Goal: Browse casually: Explore the website without a specific task or goal

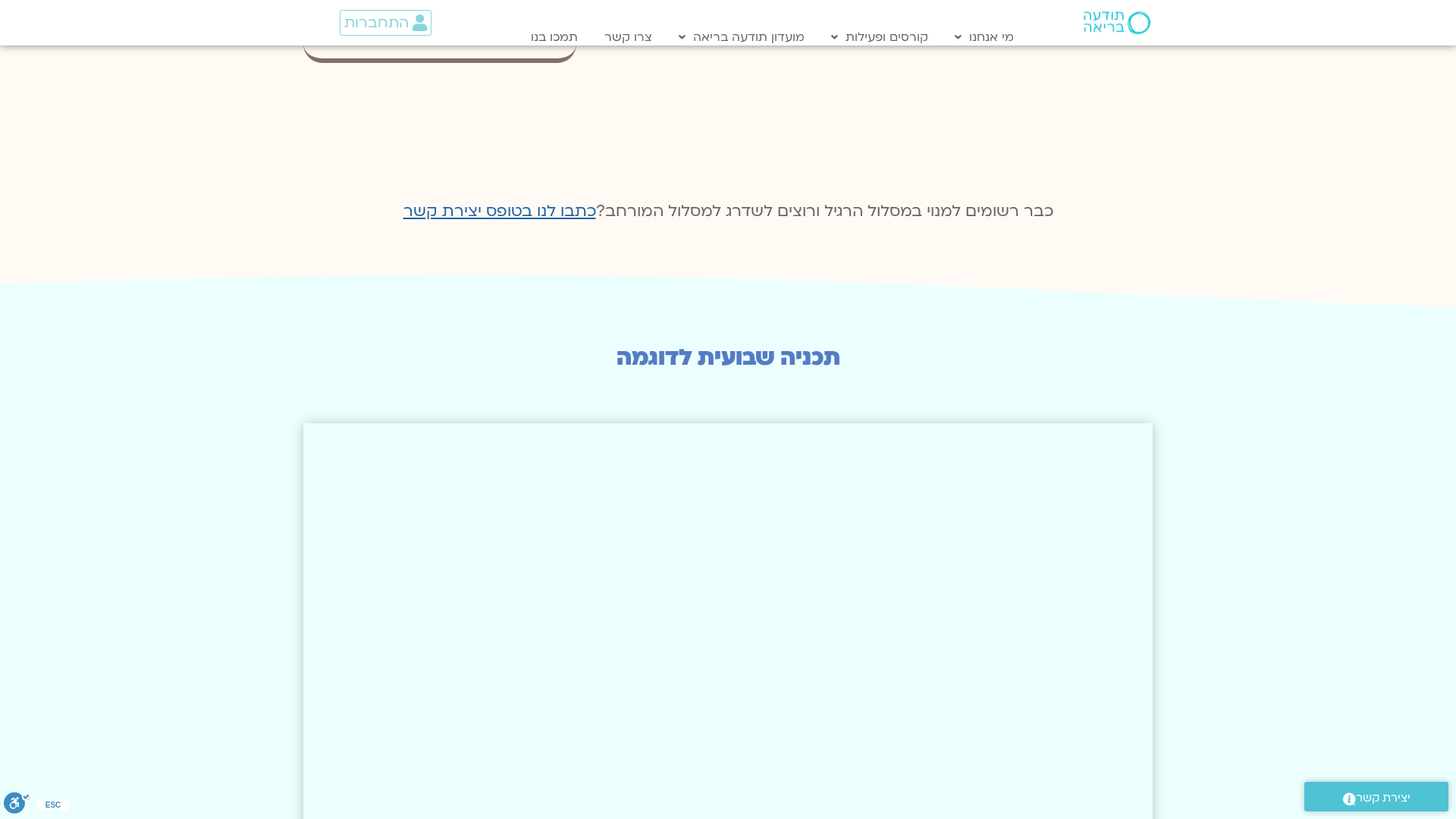
scroll to position [2966, 0]
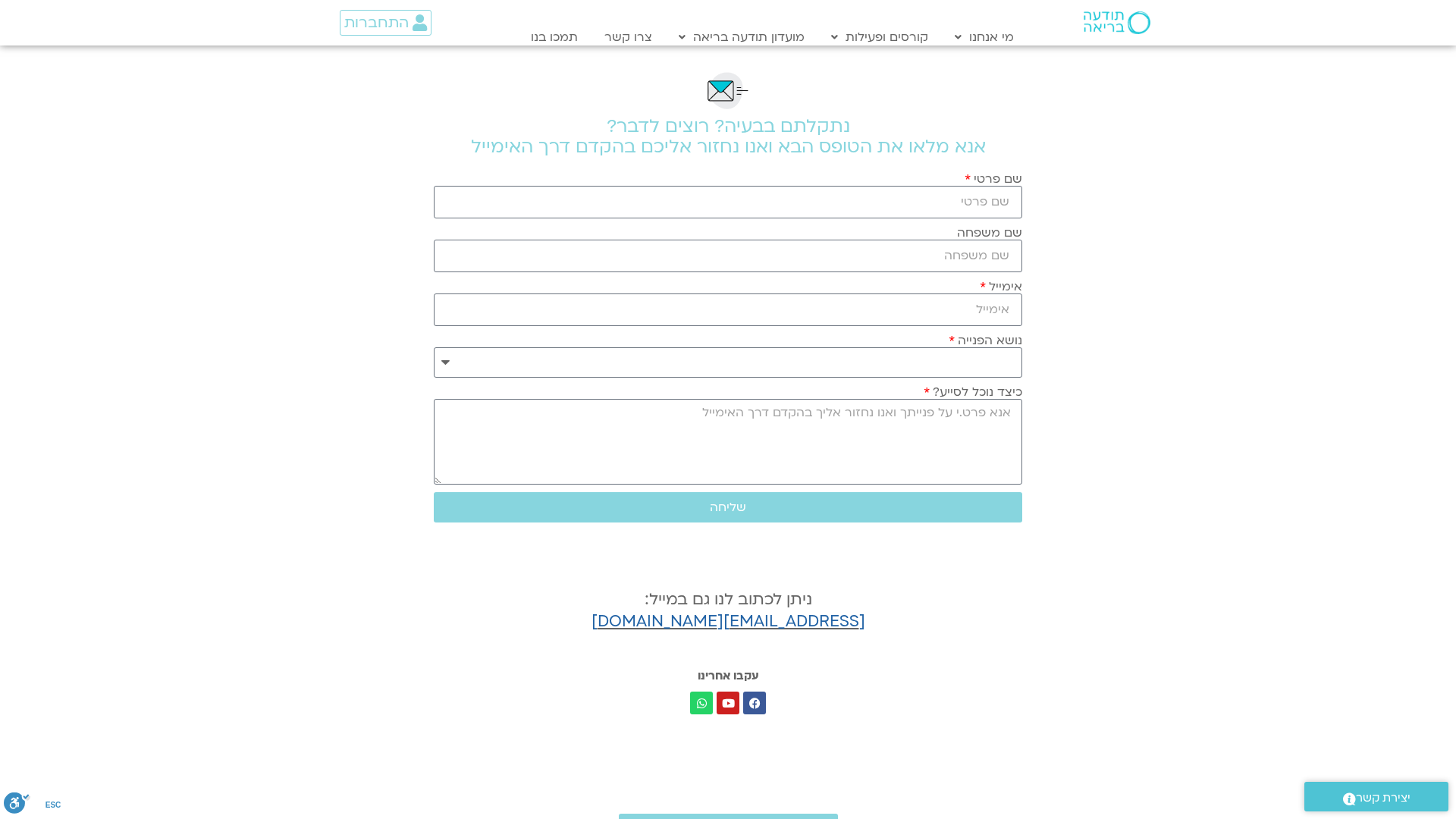
scroll to position [432, 0]
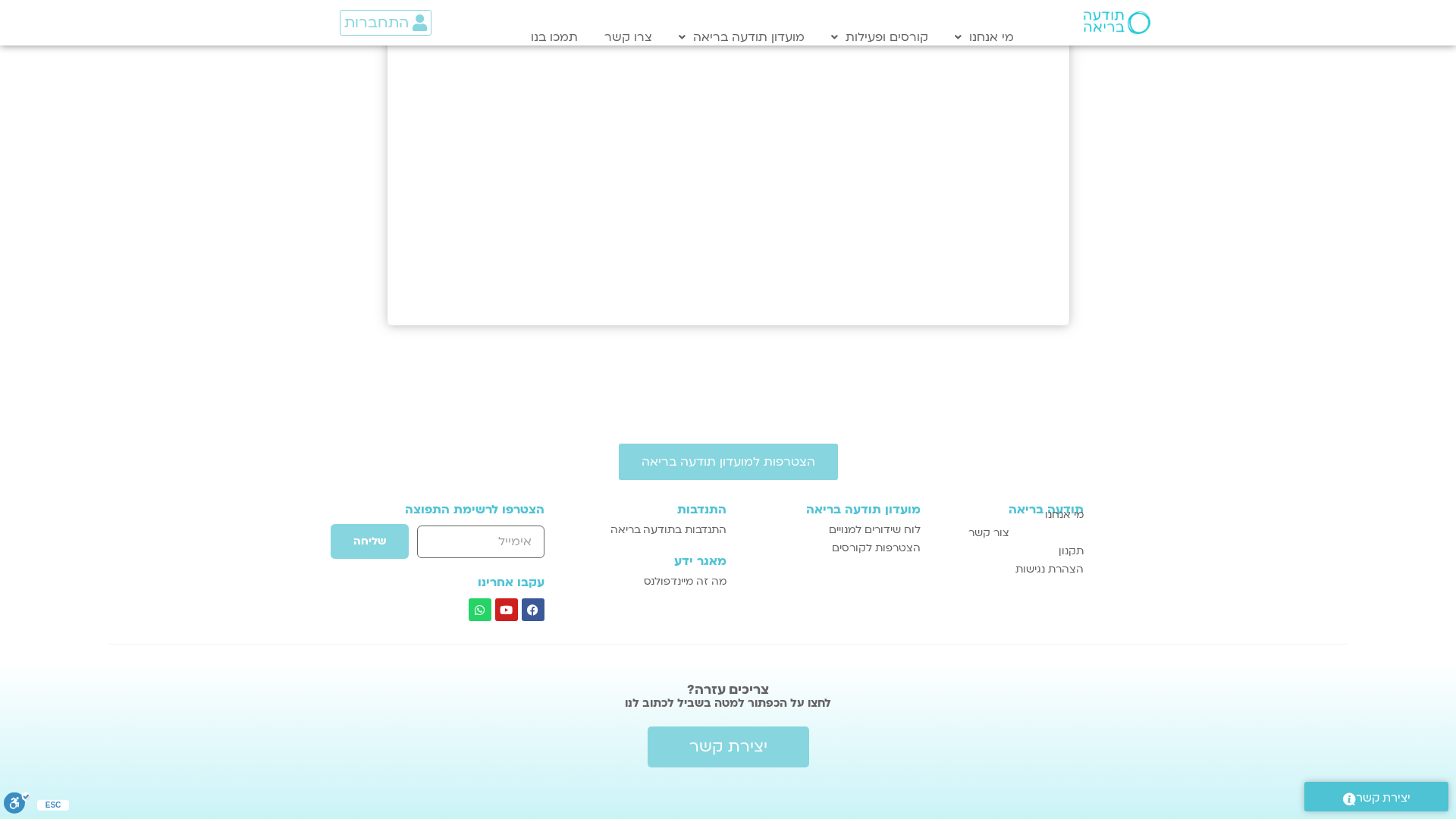
scroll to position [750, 0]
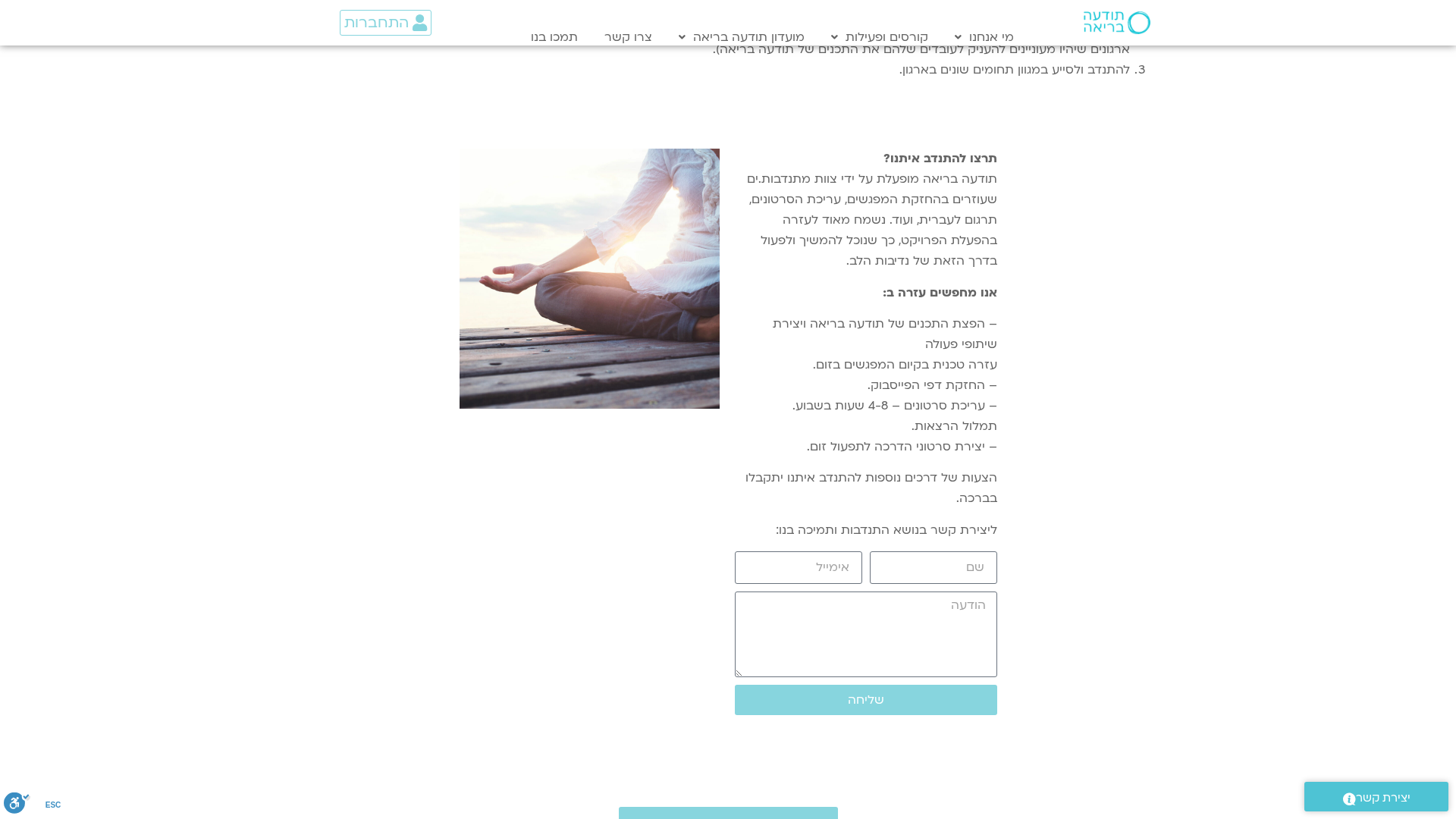
scroll to position [1889, 0]
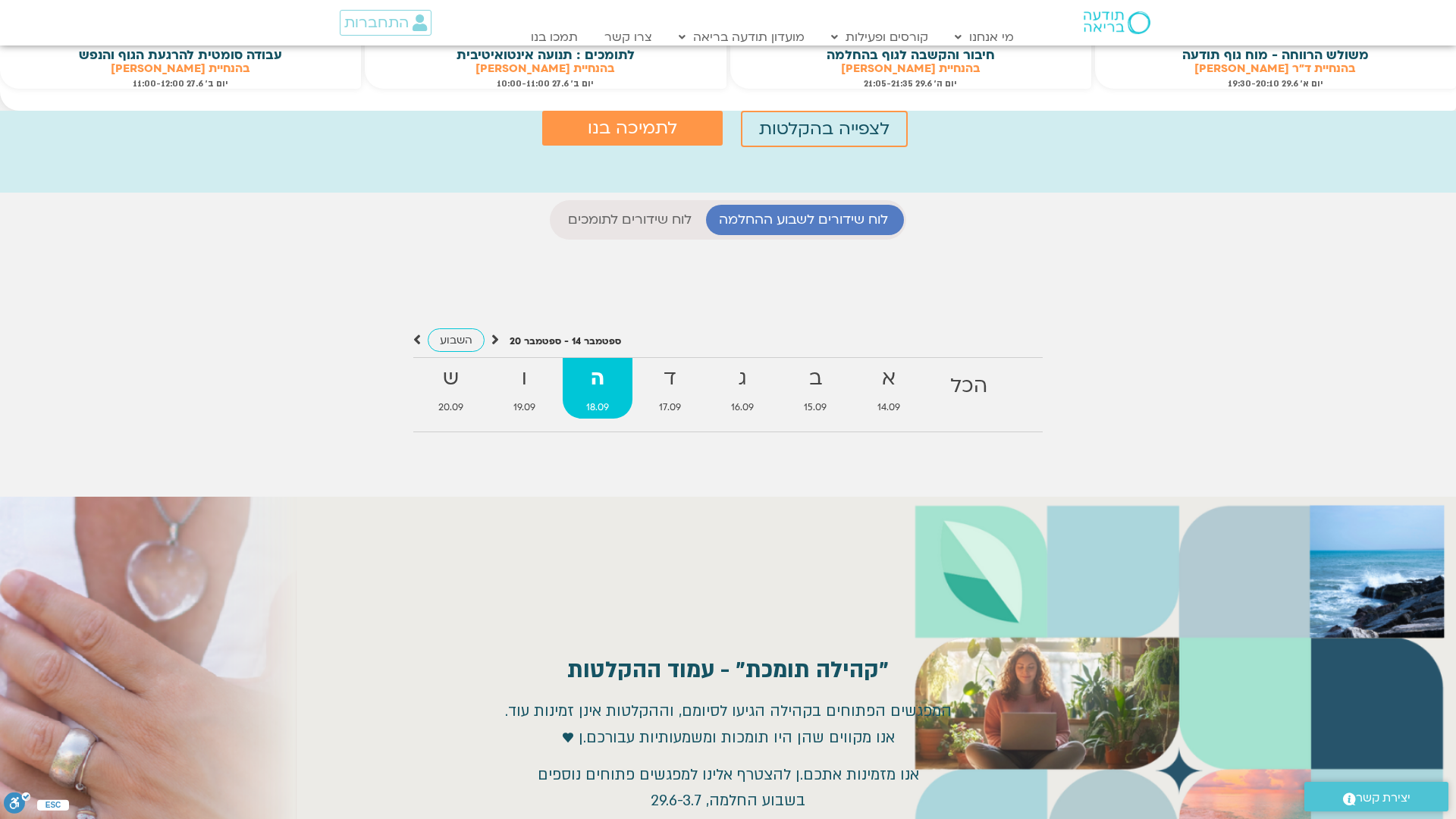
scroll to position [2223, 0]
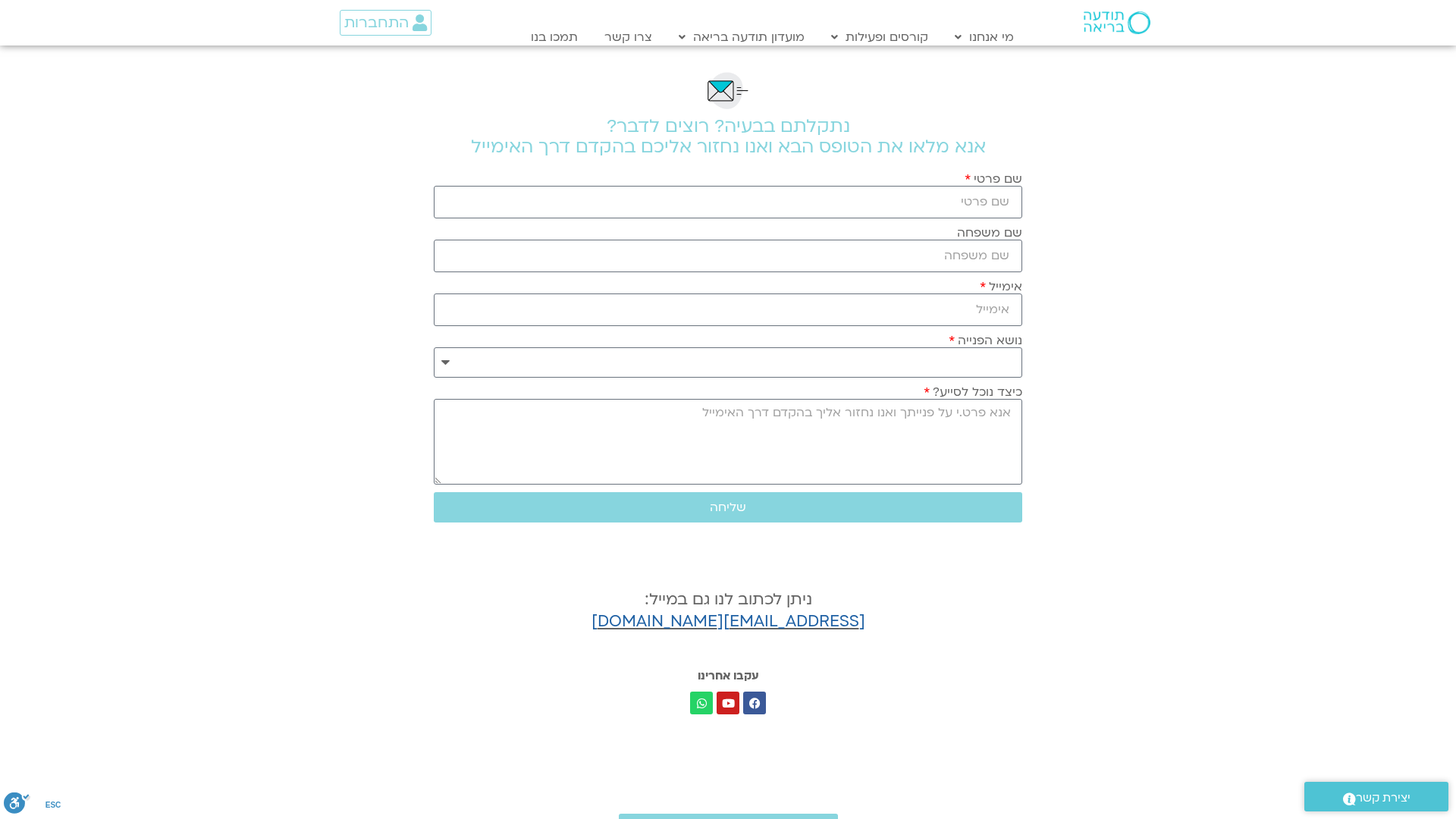
scroll to position [432, 0]
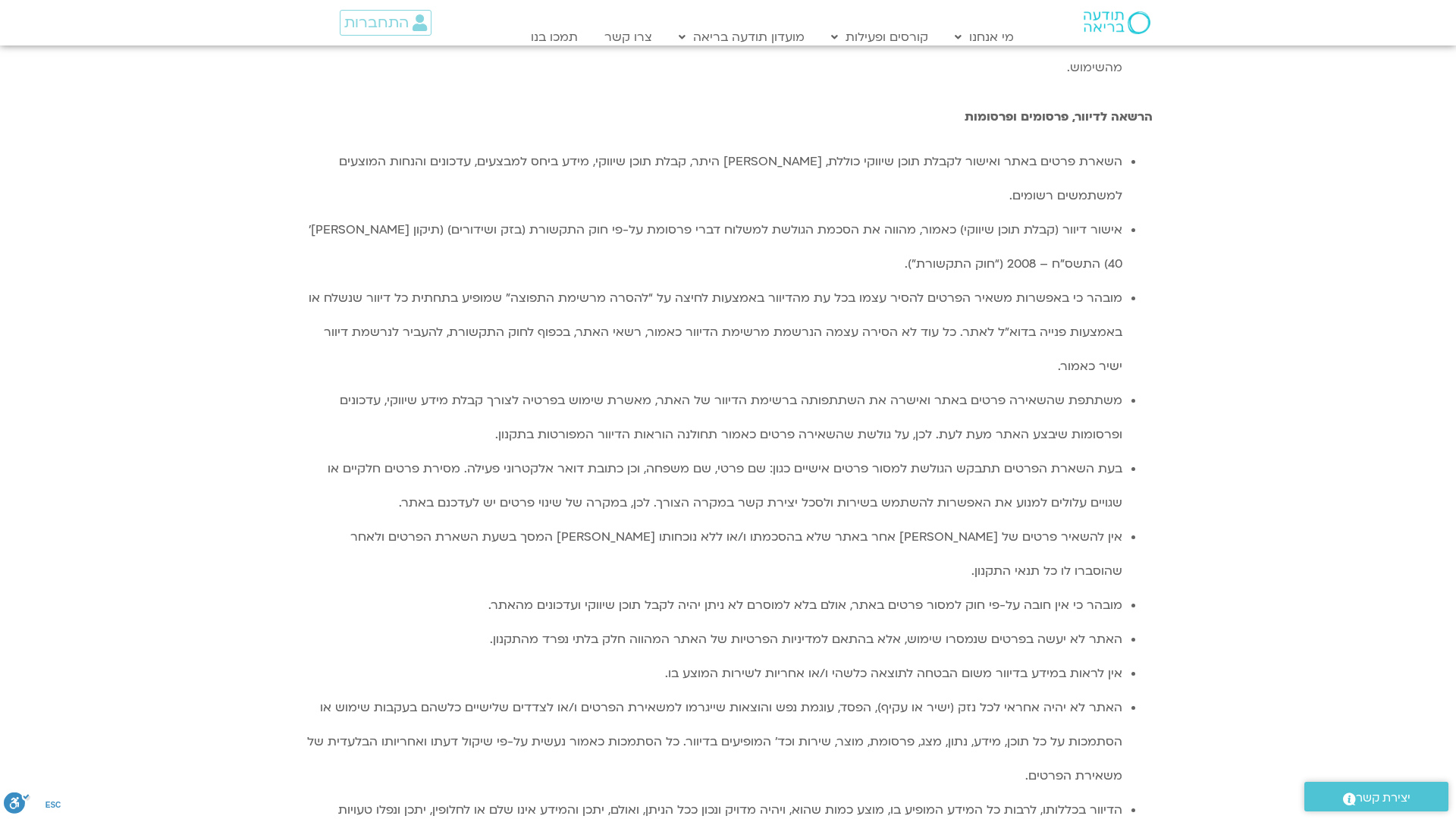
scroll to position [2966, 0]
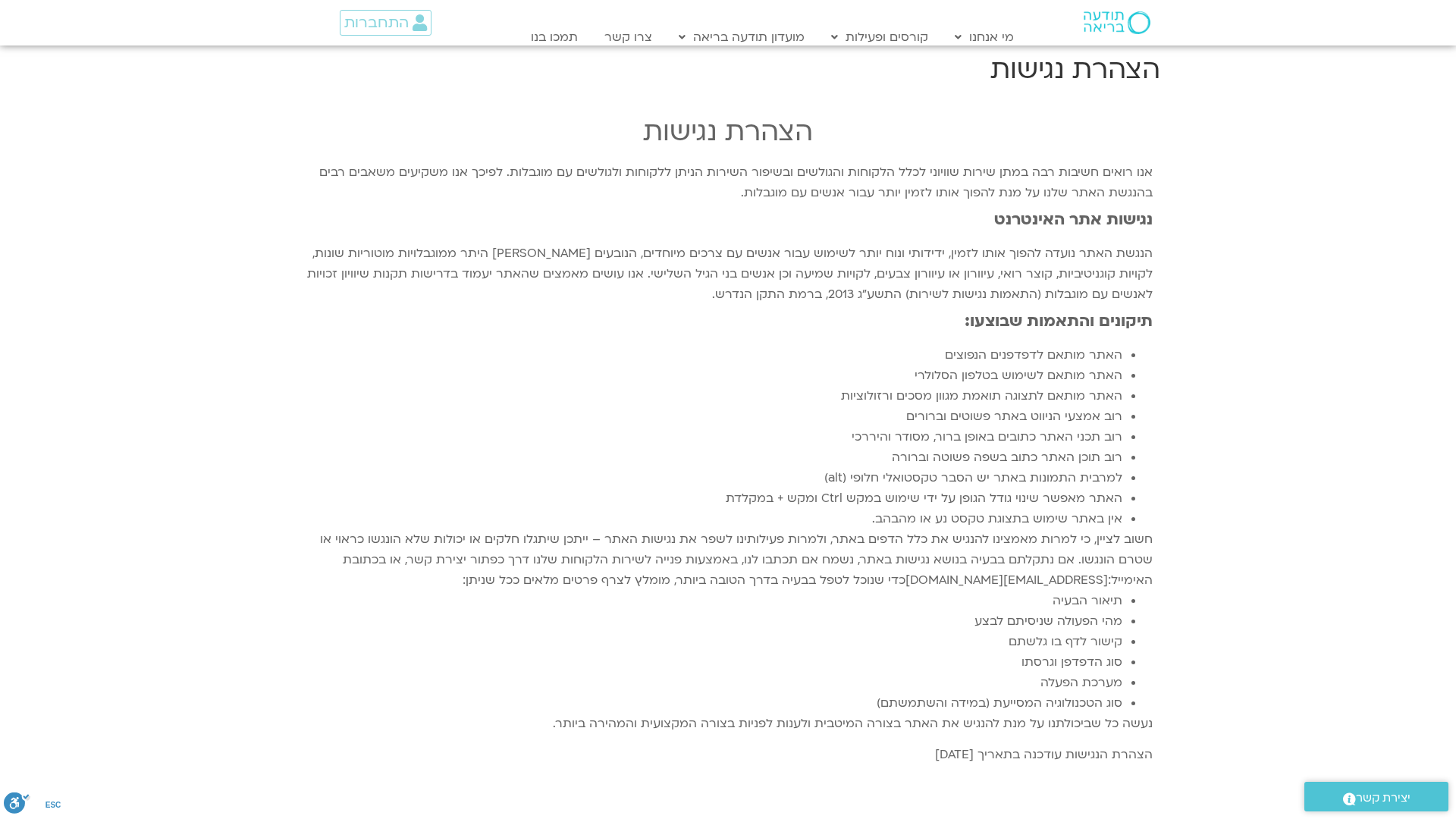
scroll to position [509, 0]
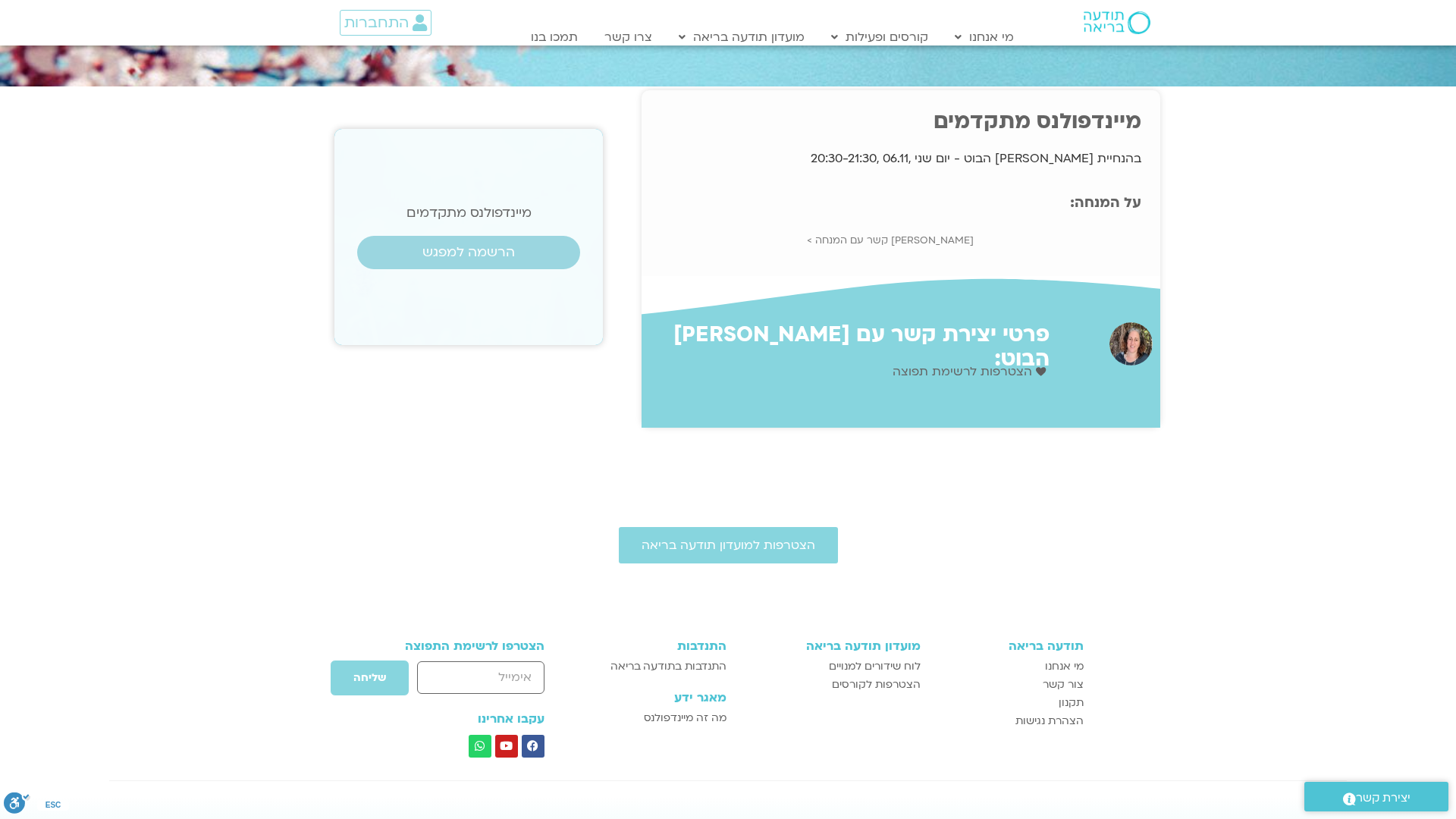
scroll to position [135, 0]
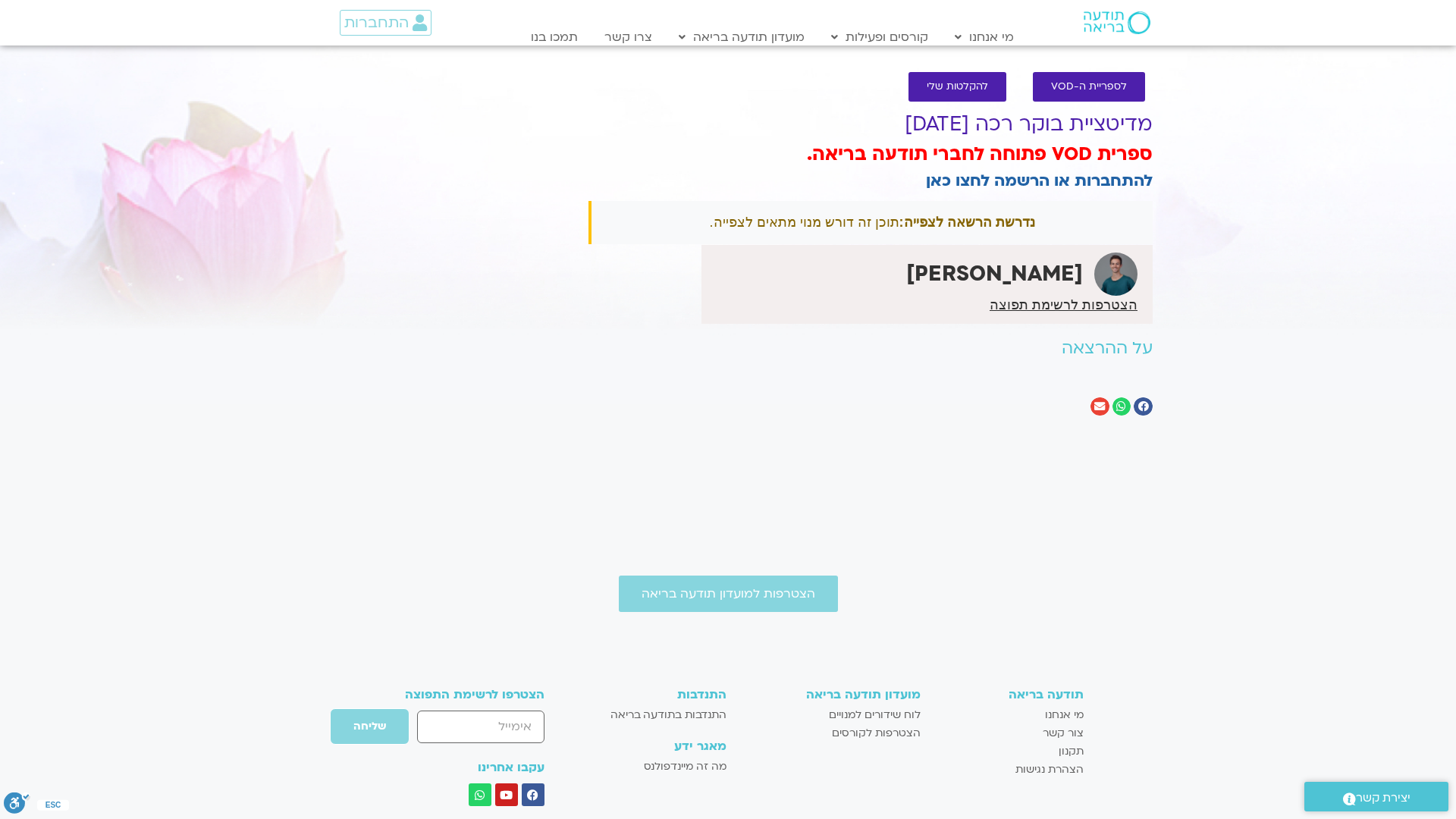
scroll to position [194, 0]
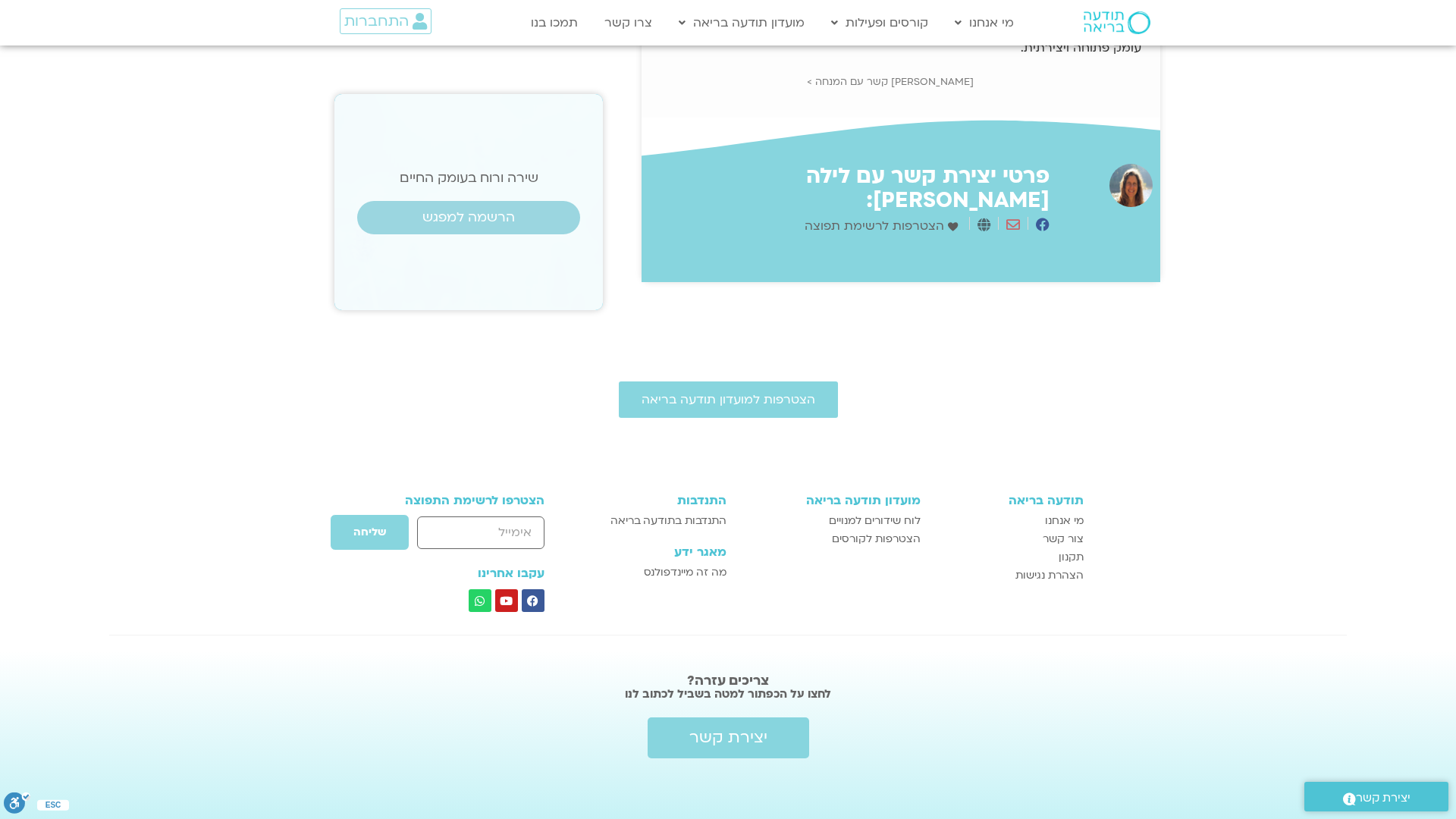
scroll to position [207, 0]
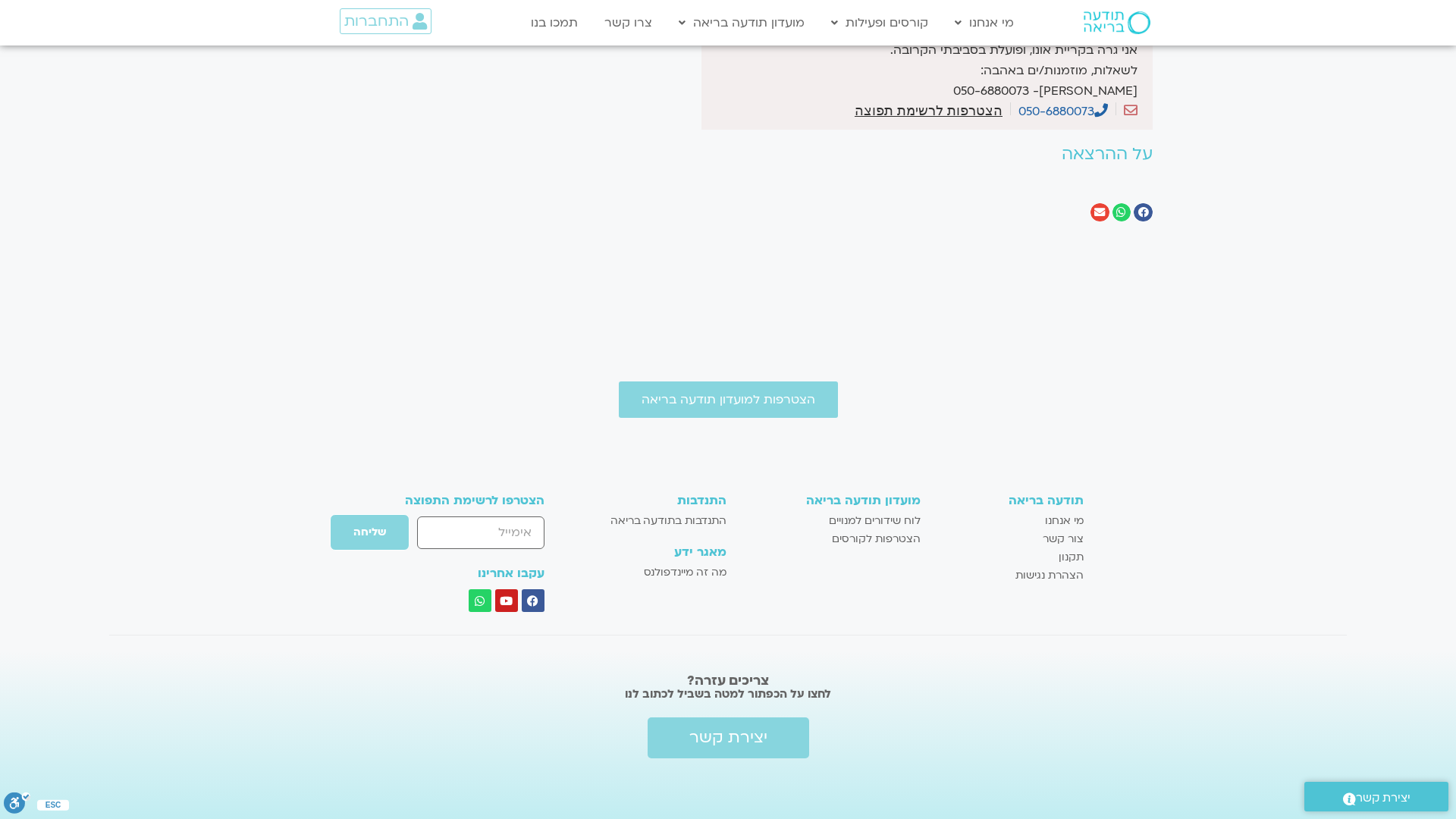
scroll to position [543, 0]
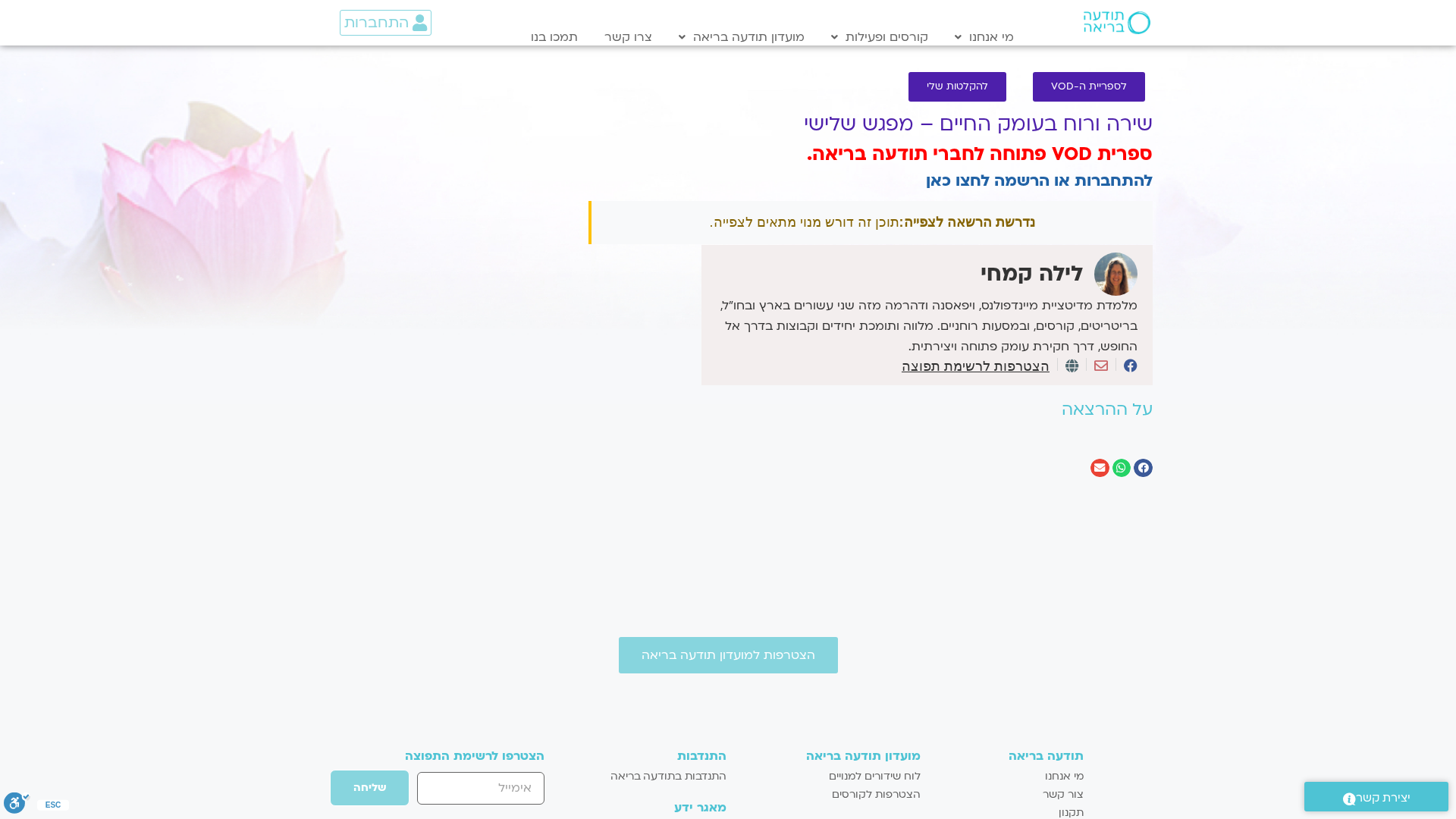
scroll to position [256, 0]
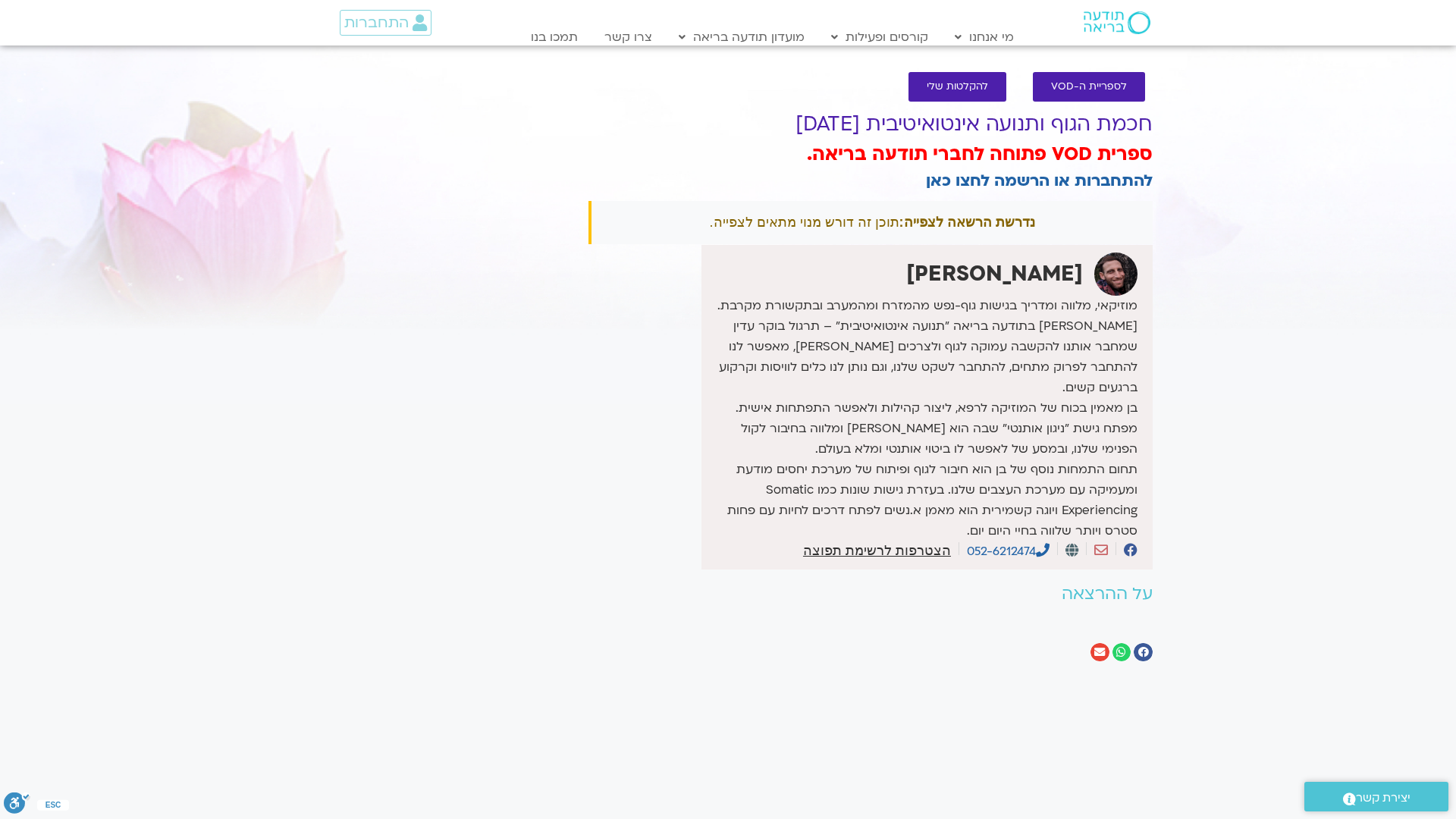
scroll to position [419, 0]
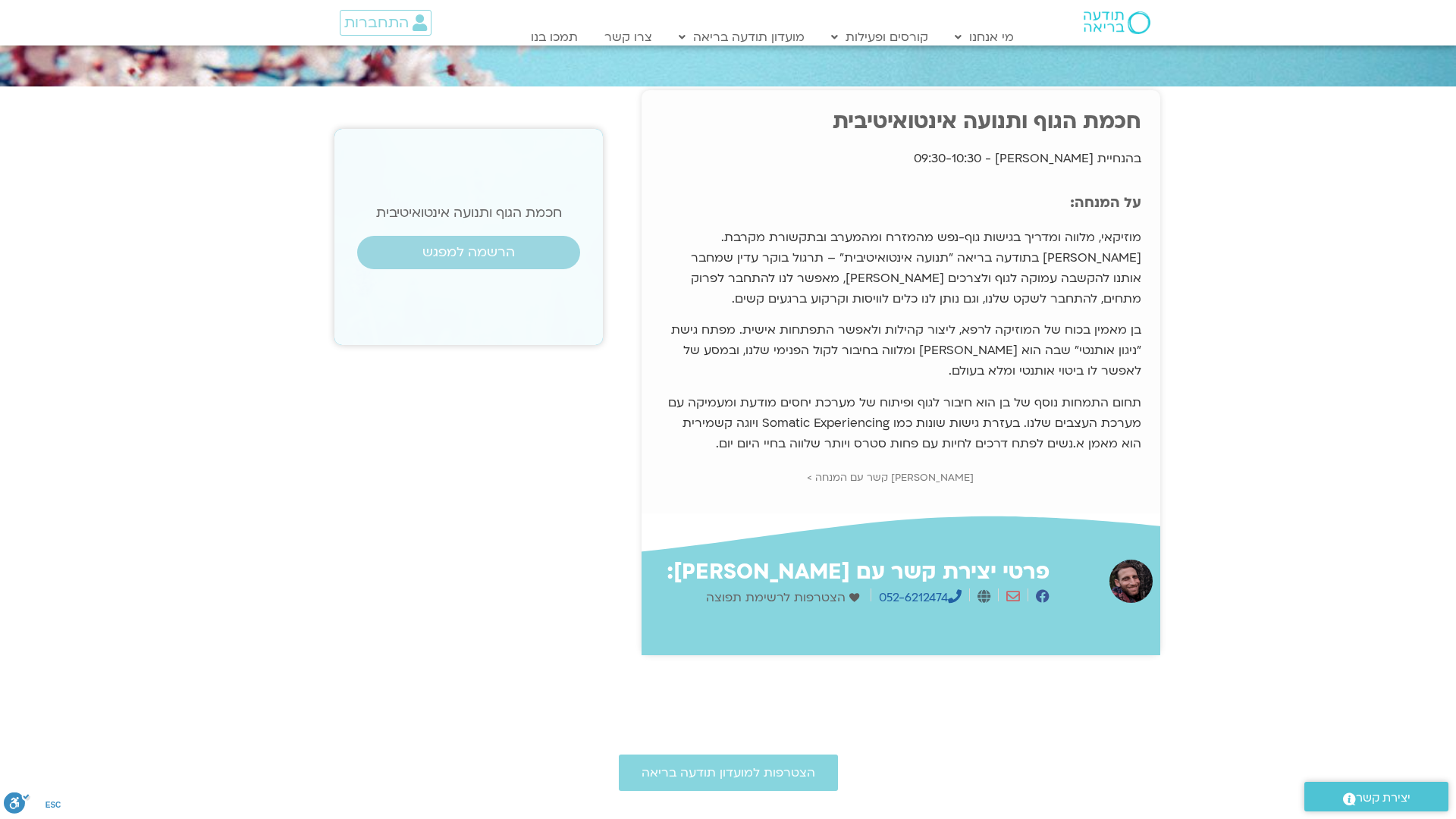
scroll to position [372, 0]
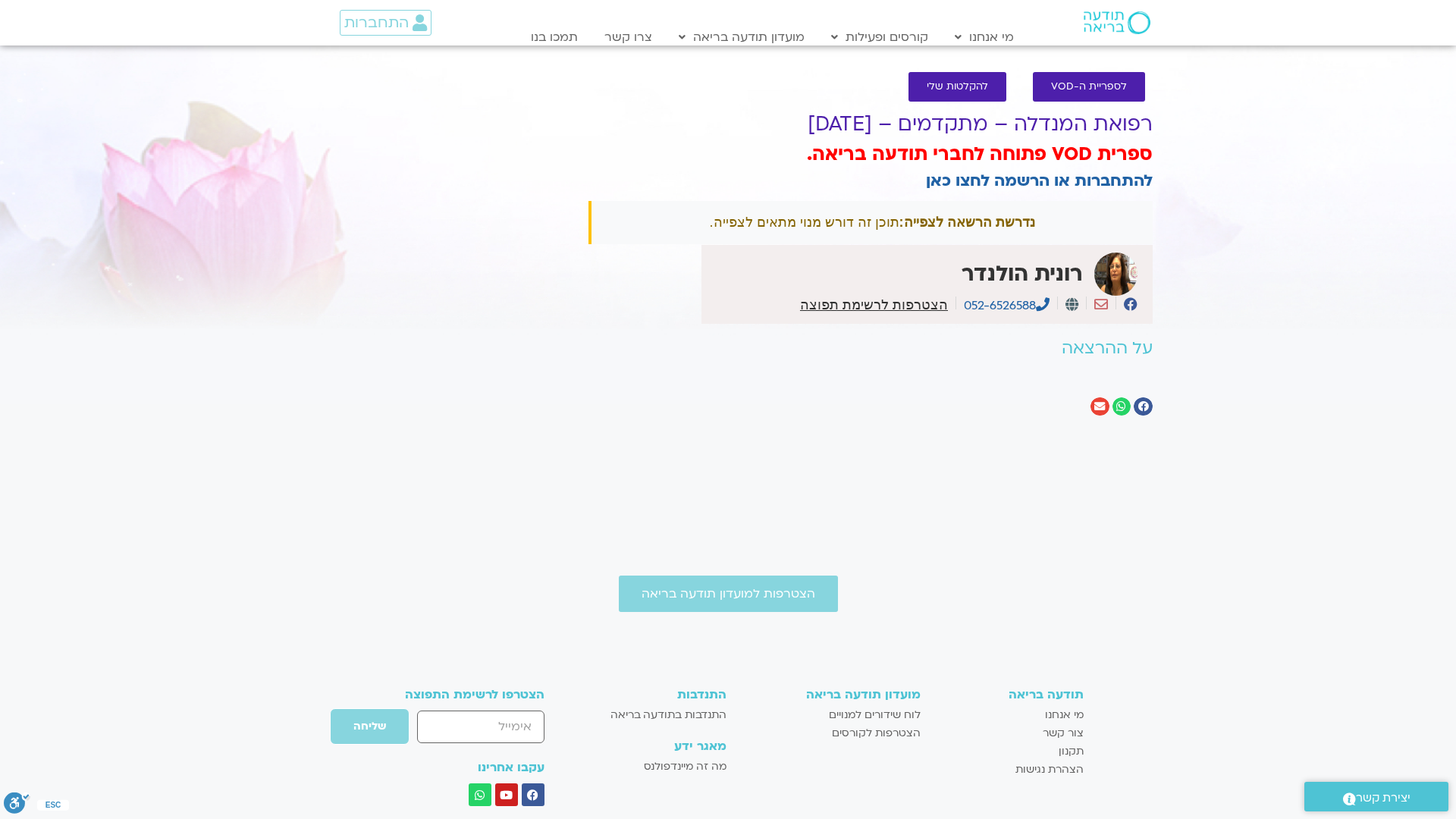
scroll to position [194, 0]
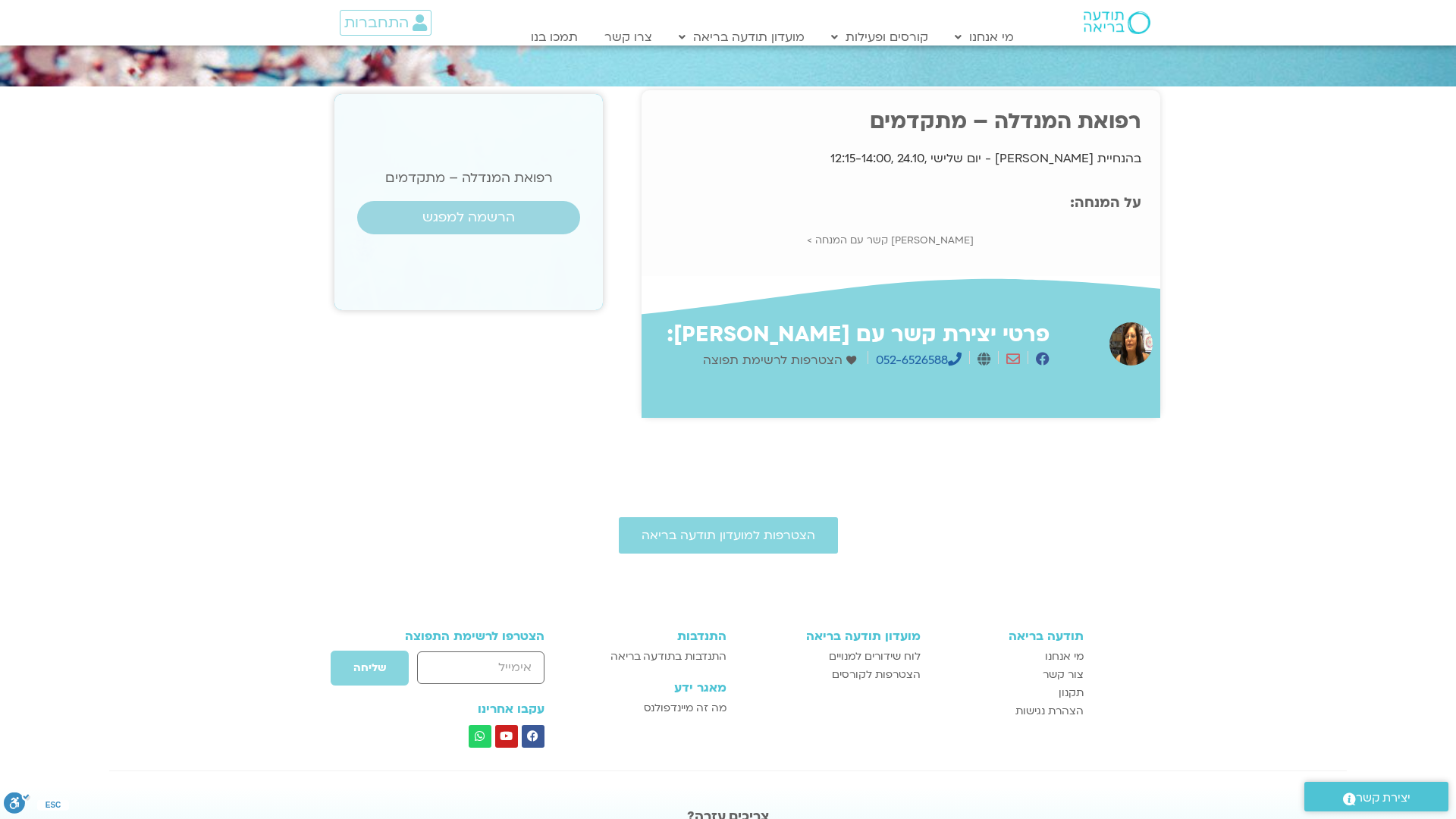
scroll to position [135, 0]
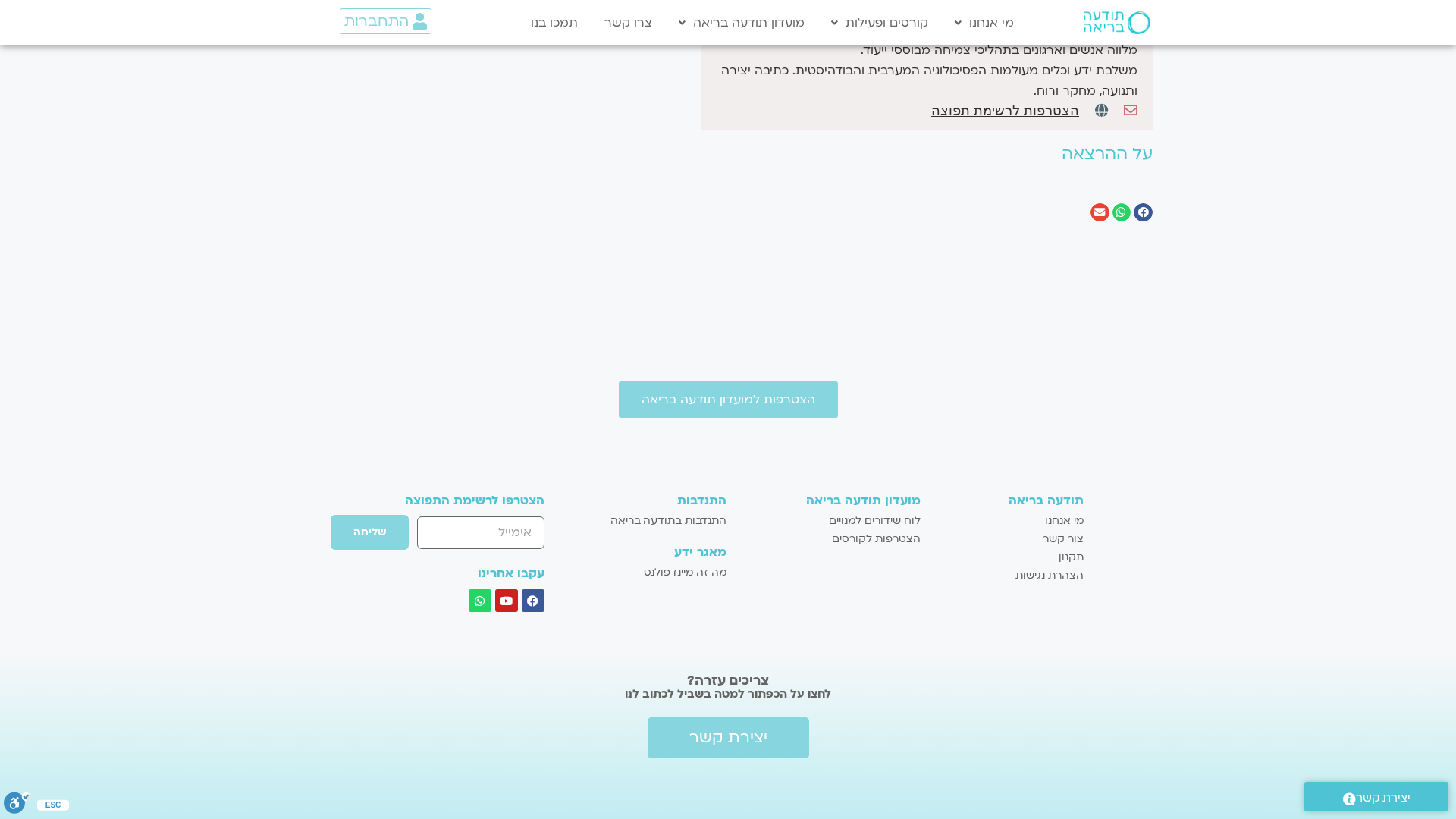
scroll to position [297, 0]
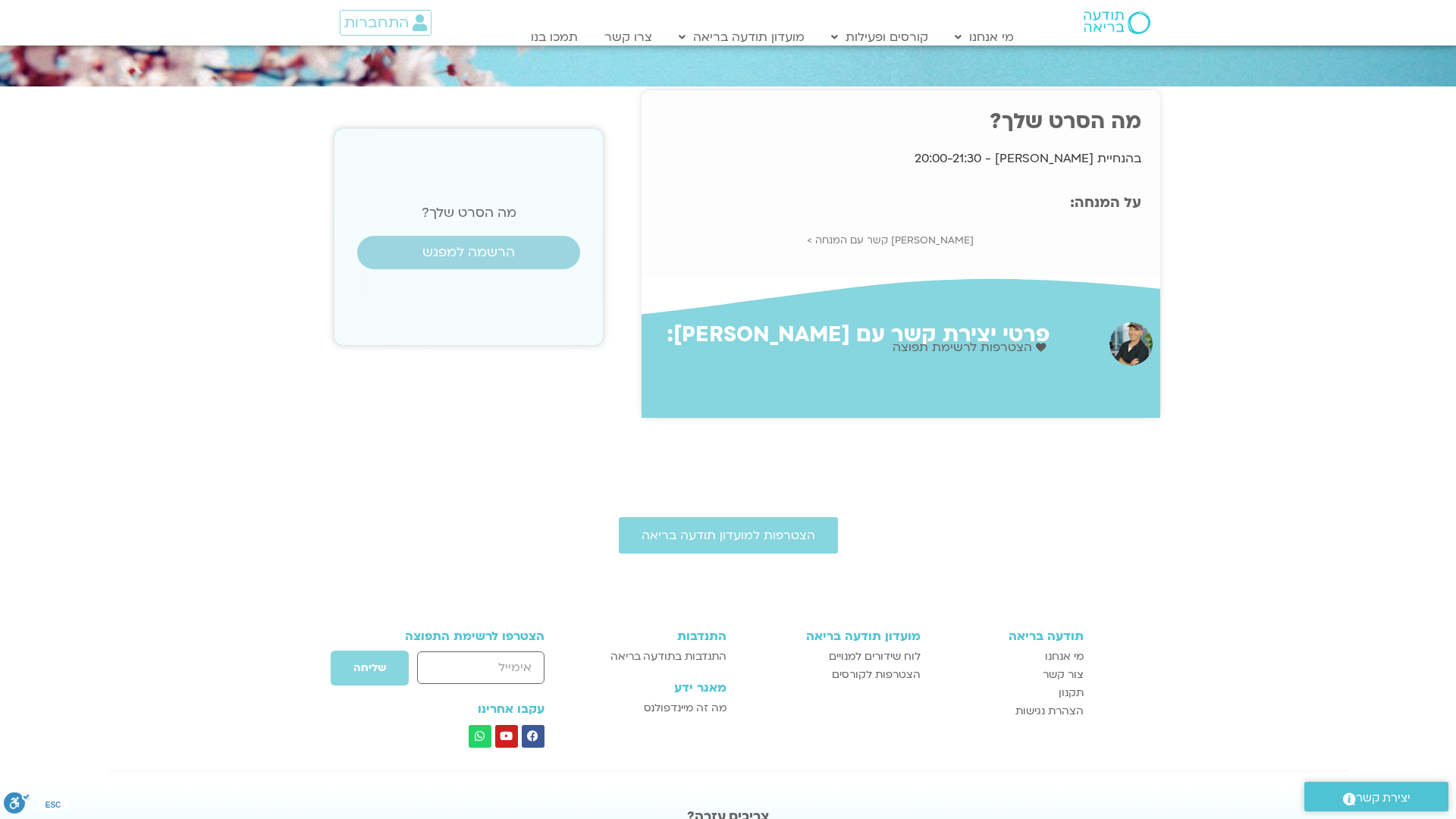
scroll to position [135, 0]
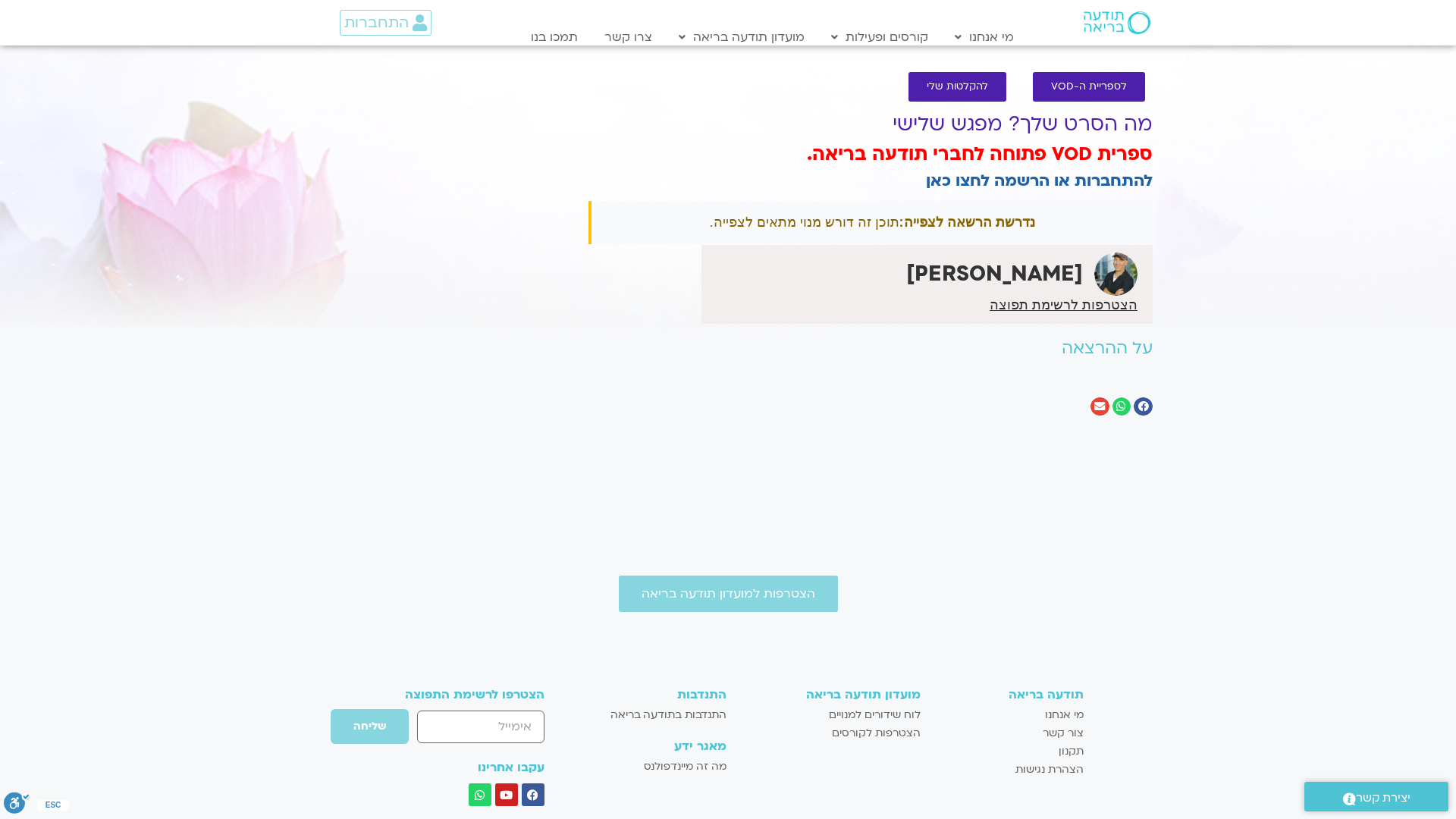
scroll to position [194, 0]
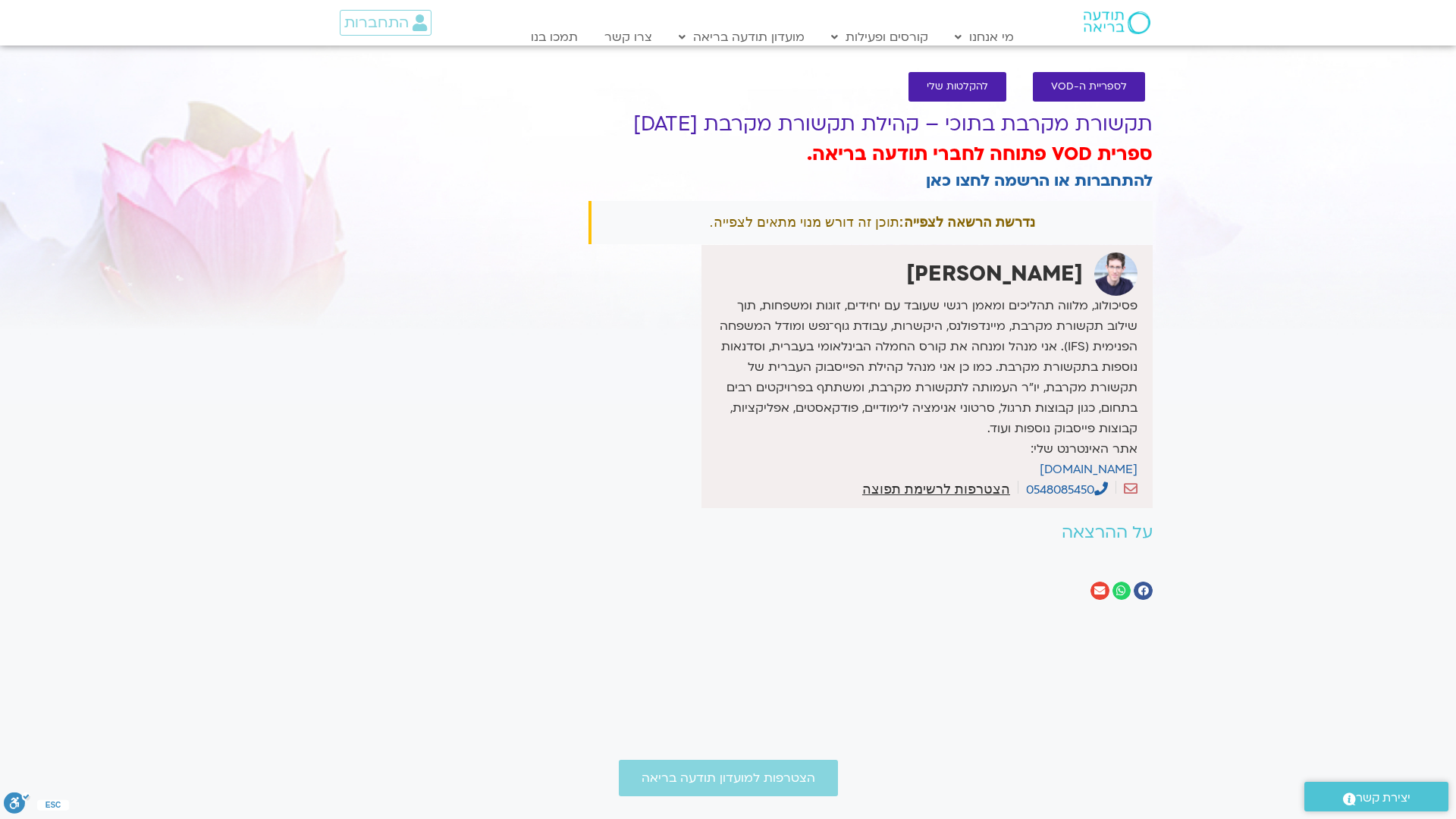
scroll to position [378, 0]
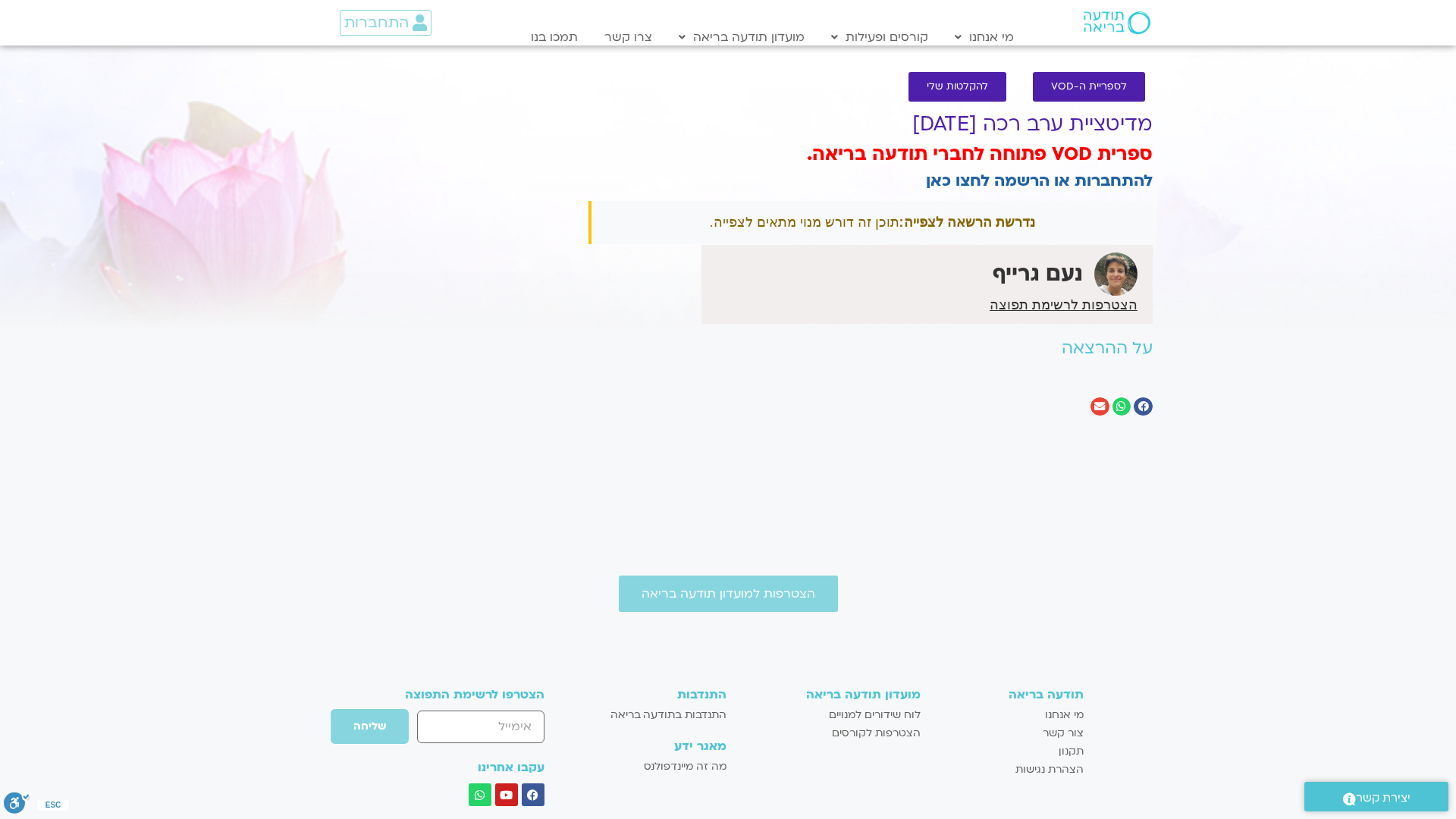
scroll to position [194, 0]
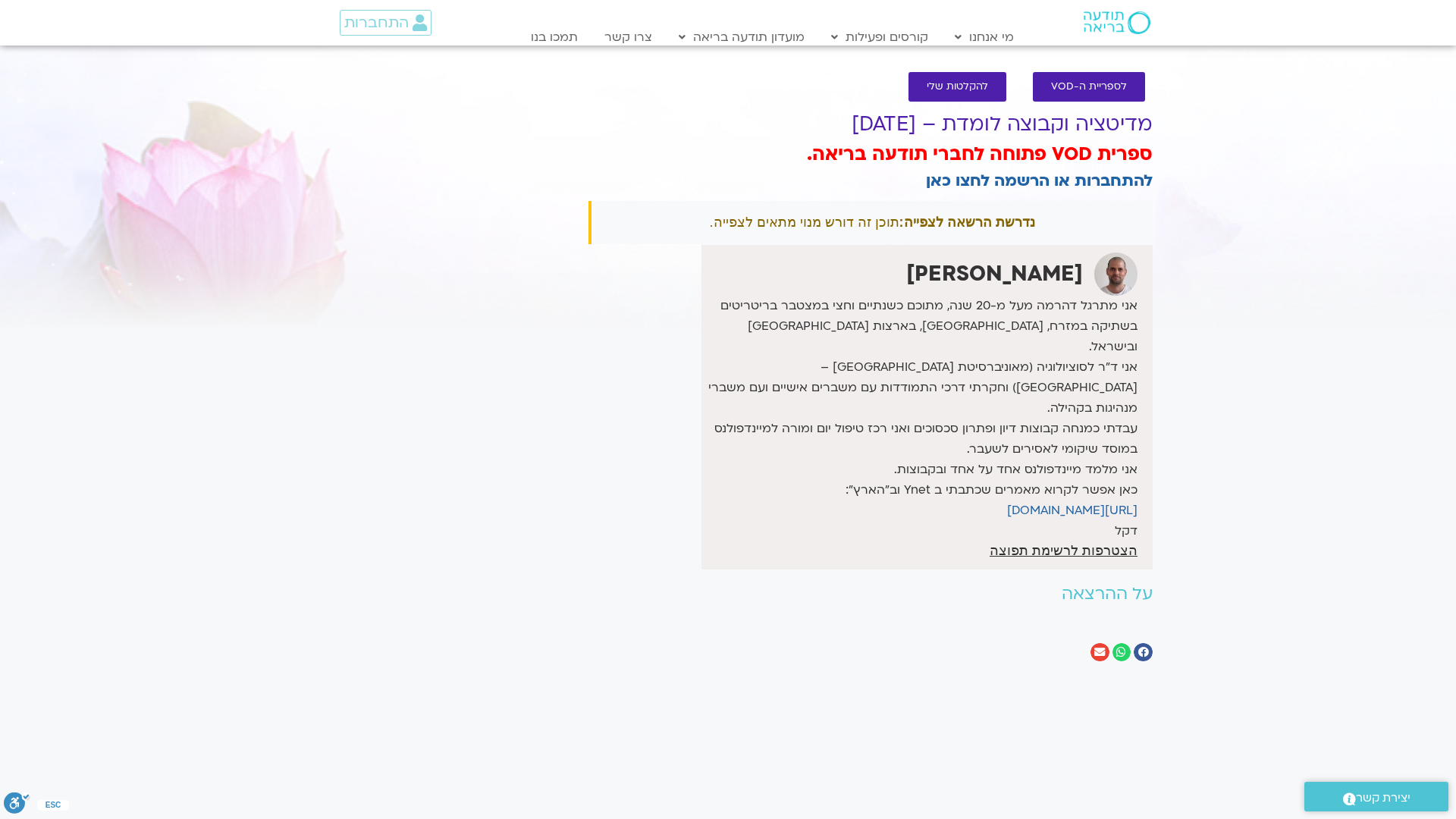
scroll to position [399, 0]
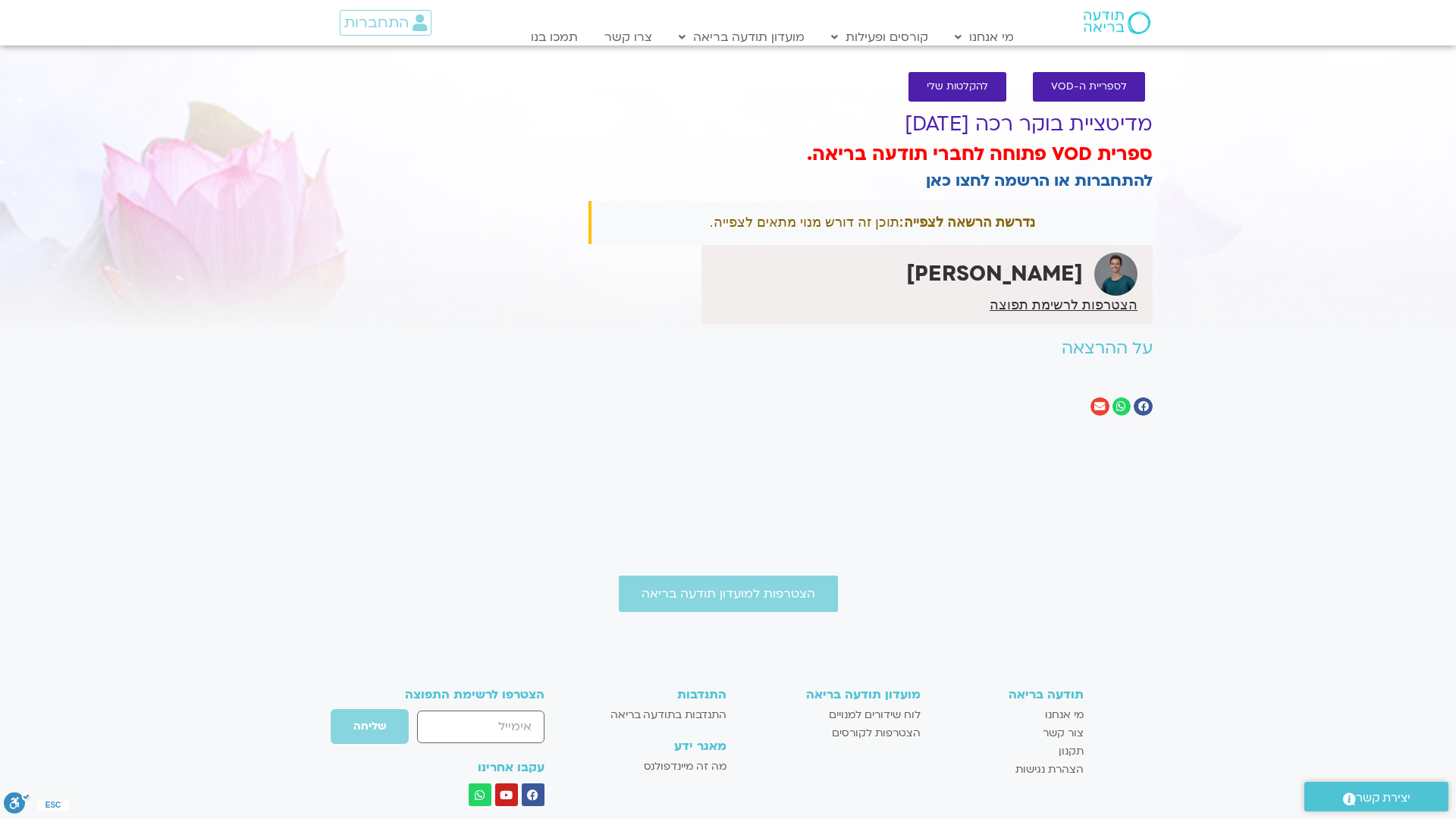
scroll to position [194, 0]
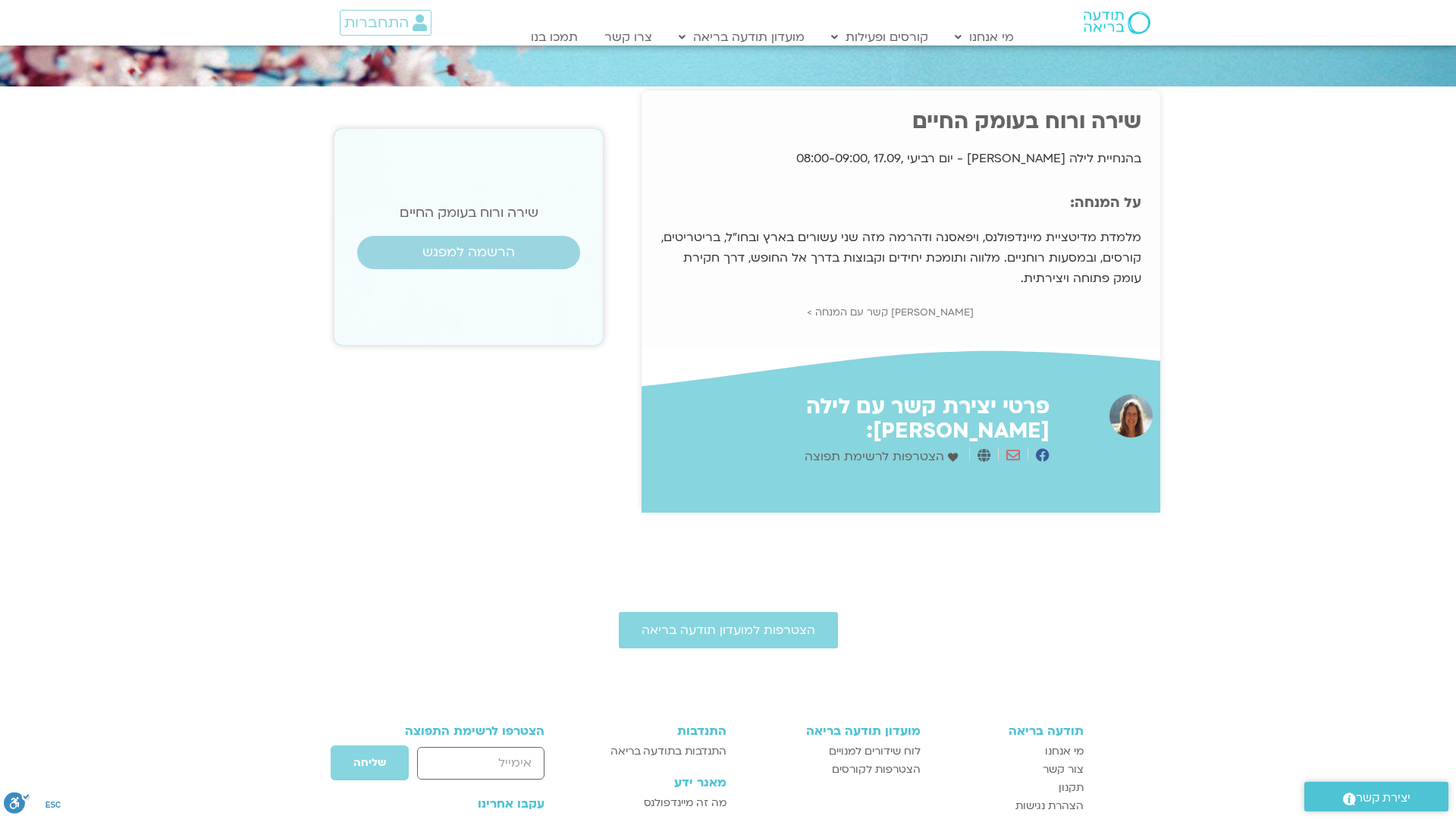
scroll to position [207, 0]
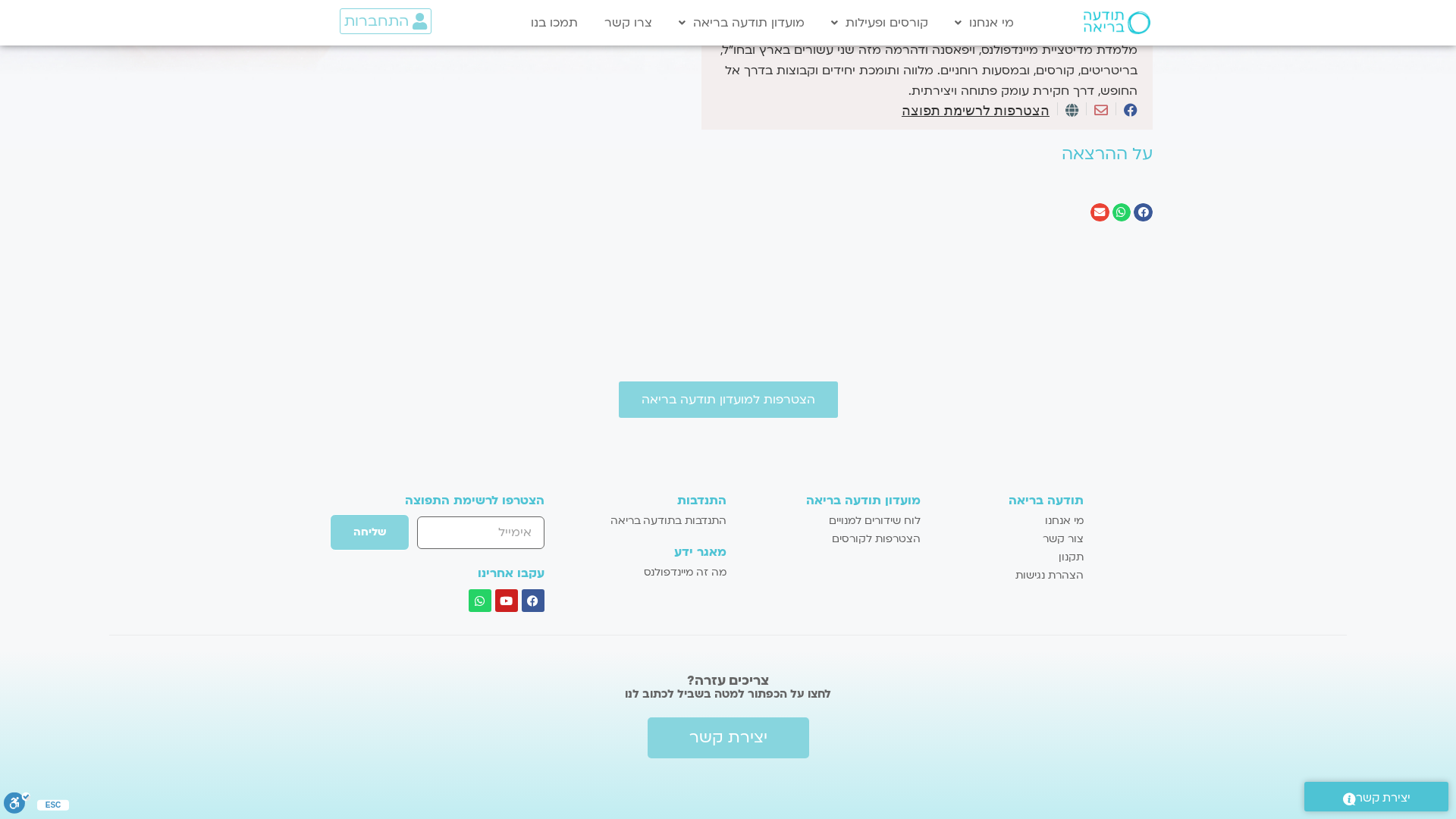
scroll to position [256, 0]
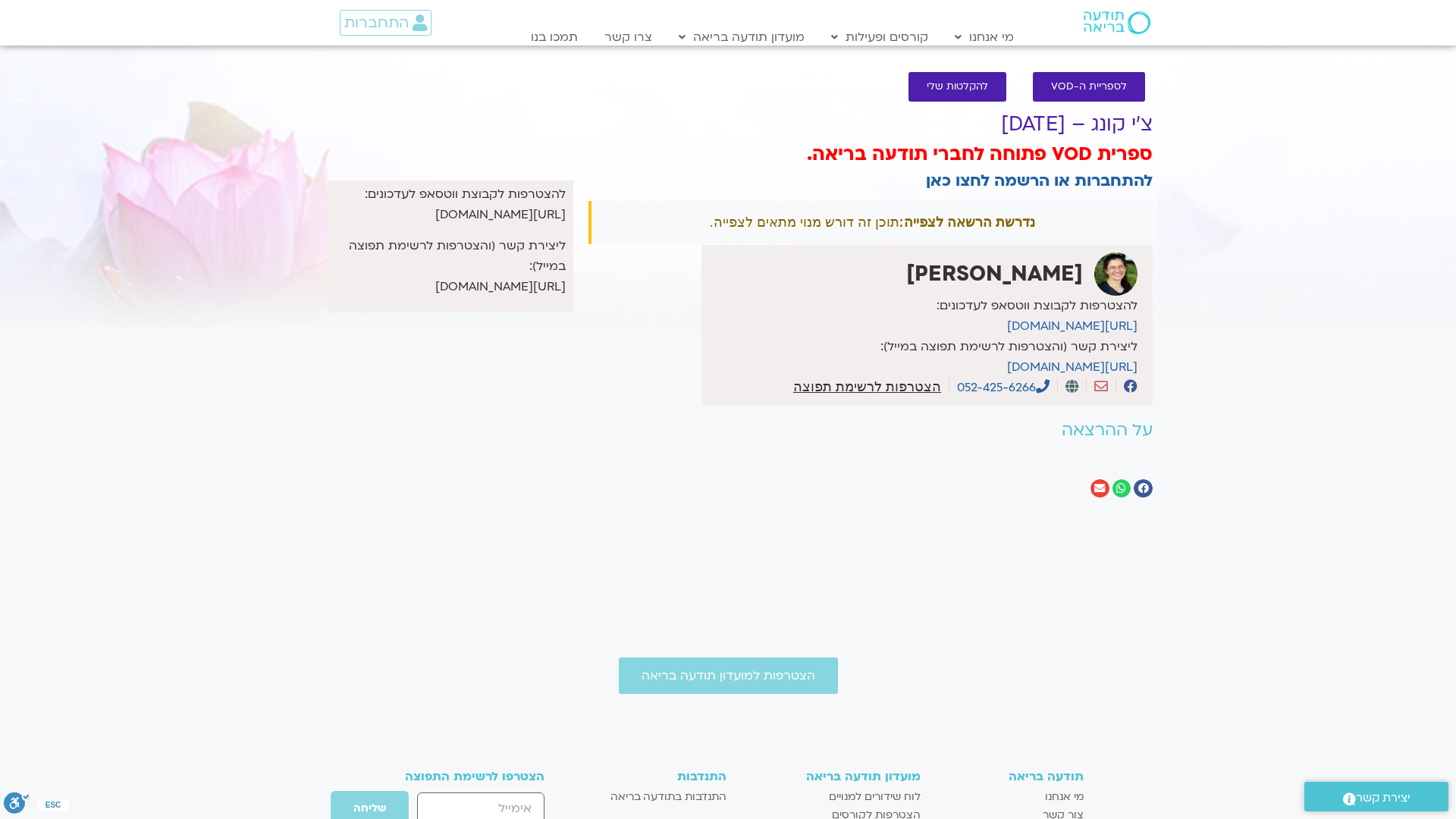
scroll to position [276, 0]
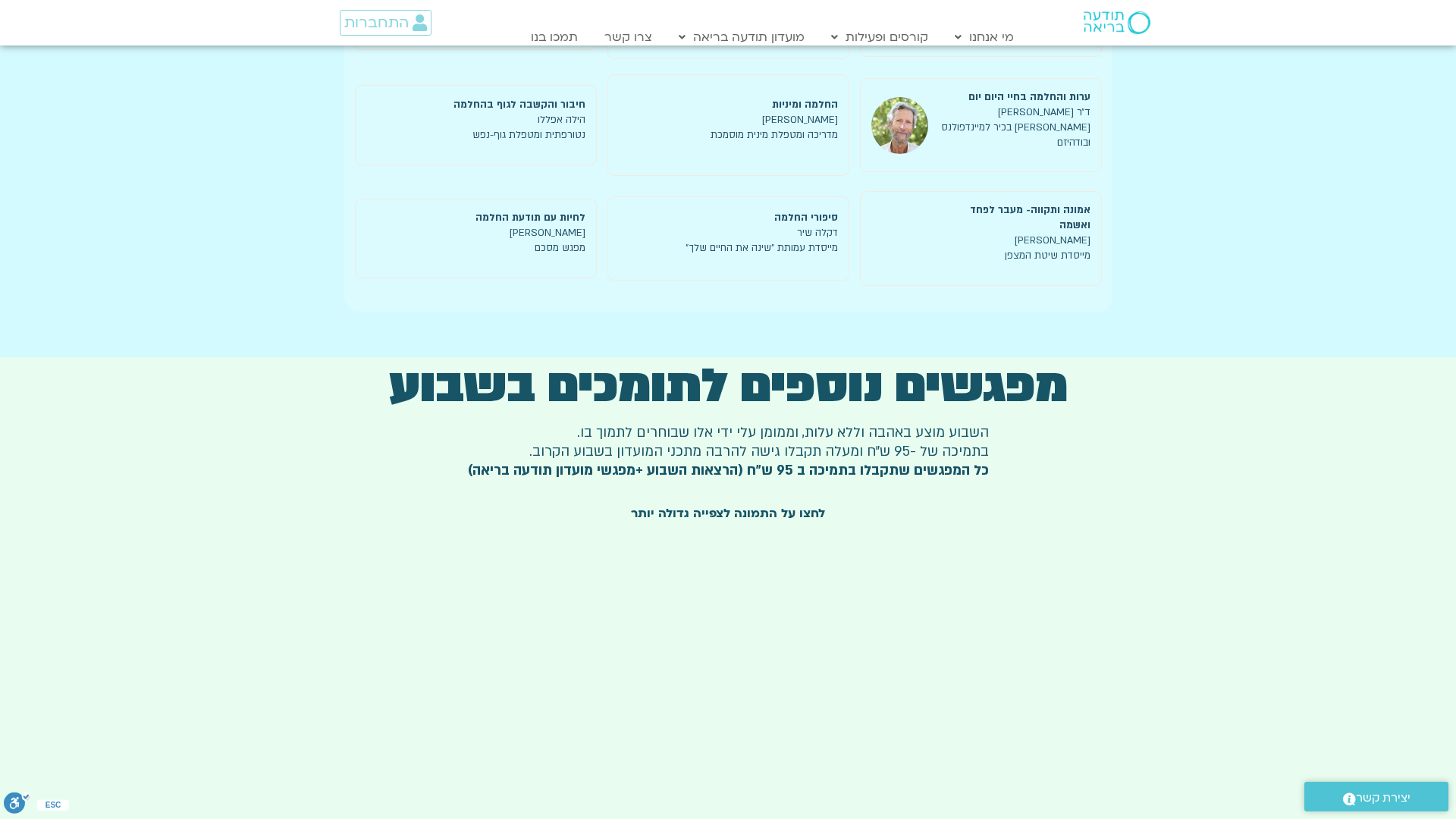
scroll to position [3922, 0]
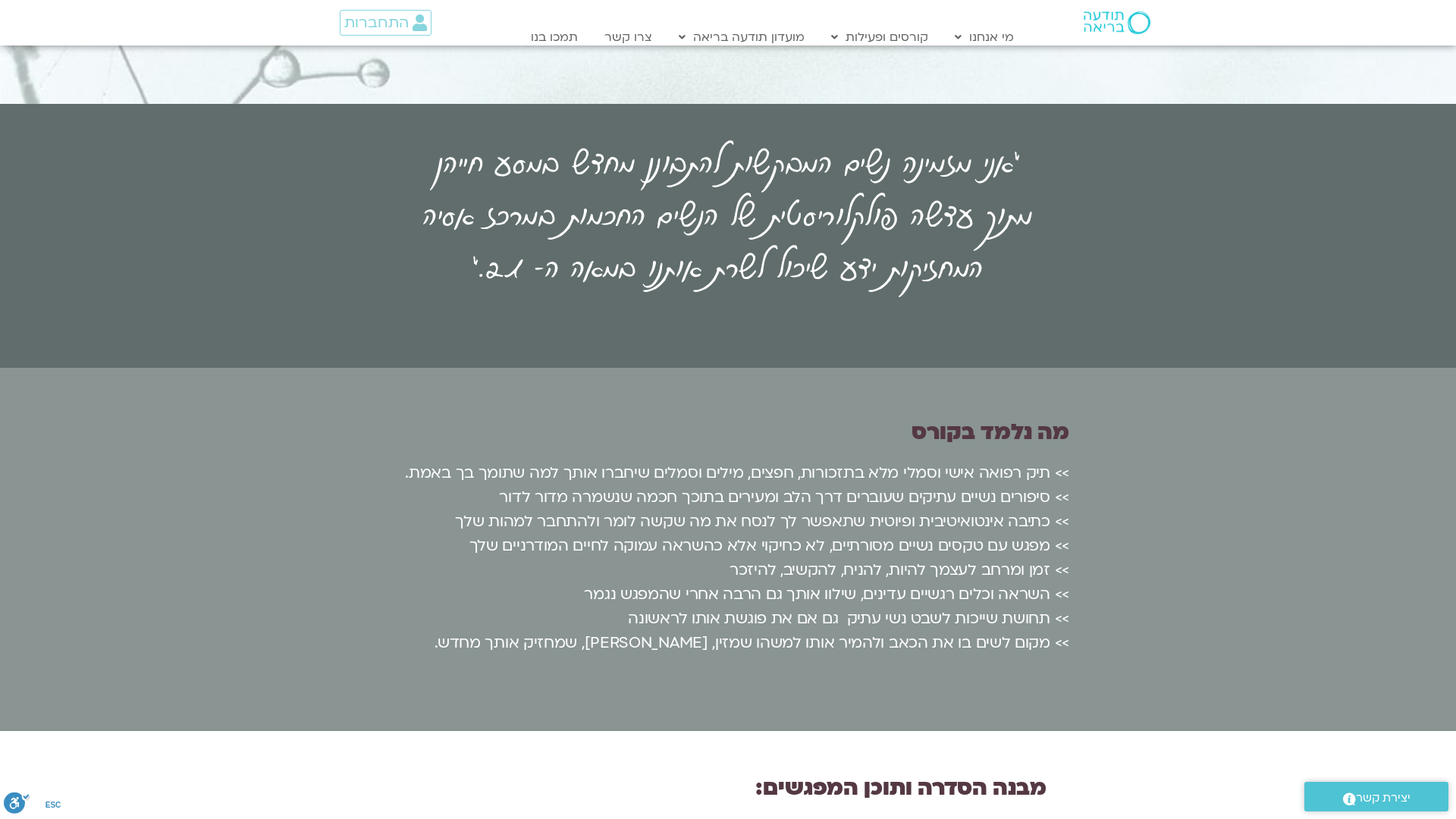
scroll to position [2966, 0]
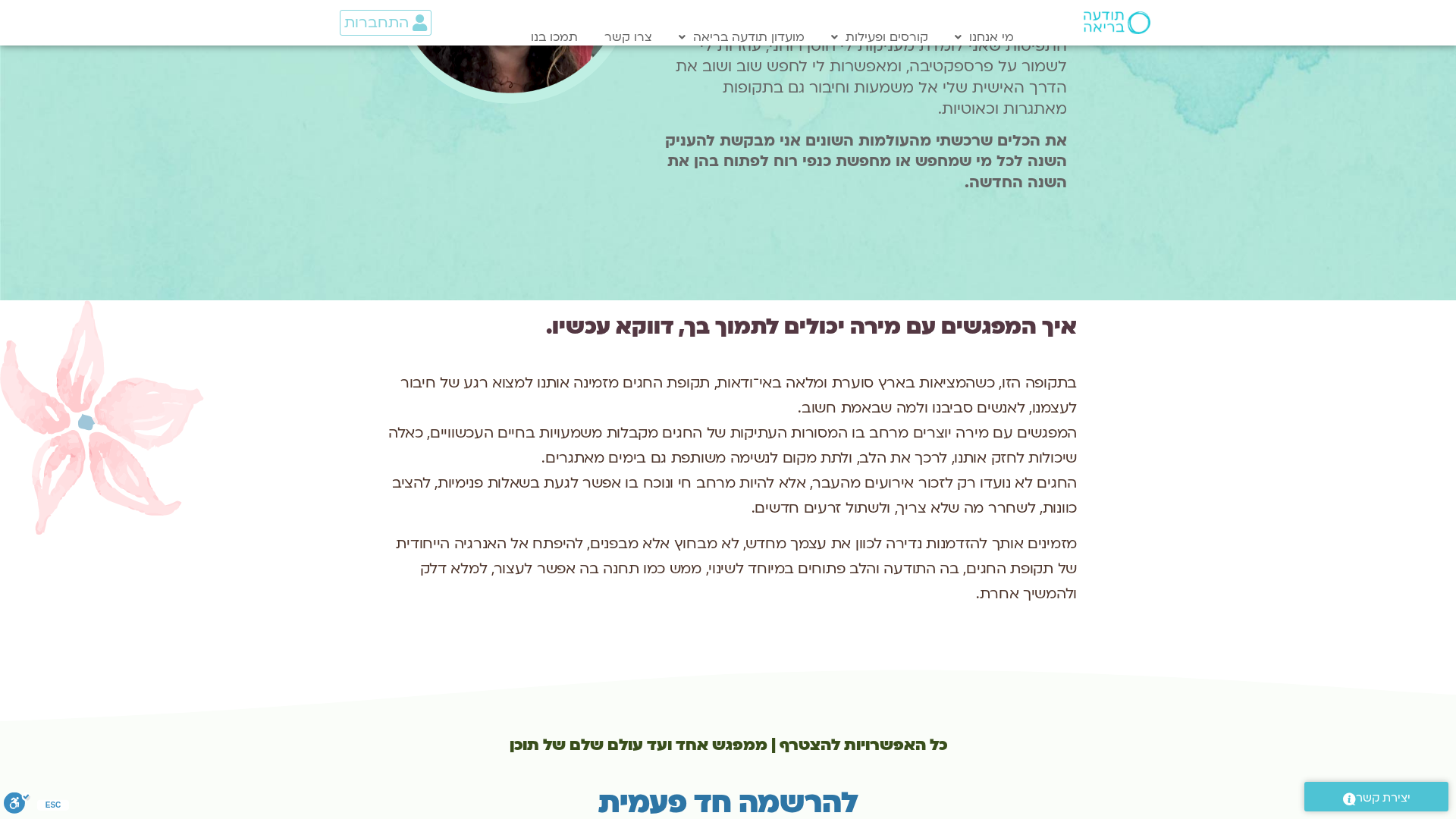
scroll to position [2966, 0]
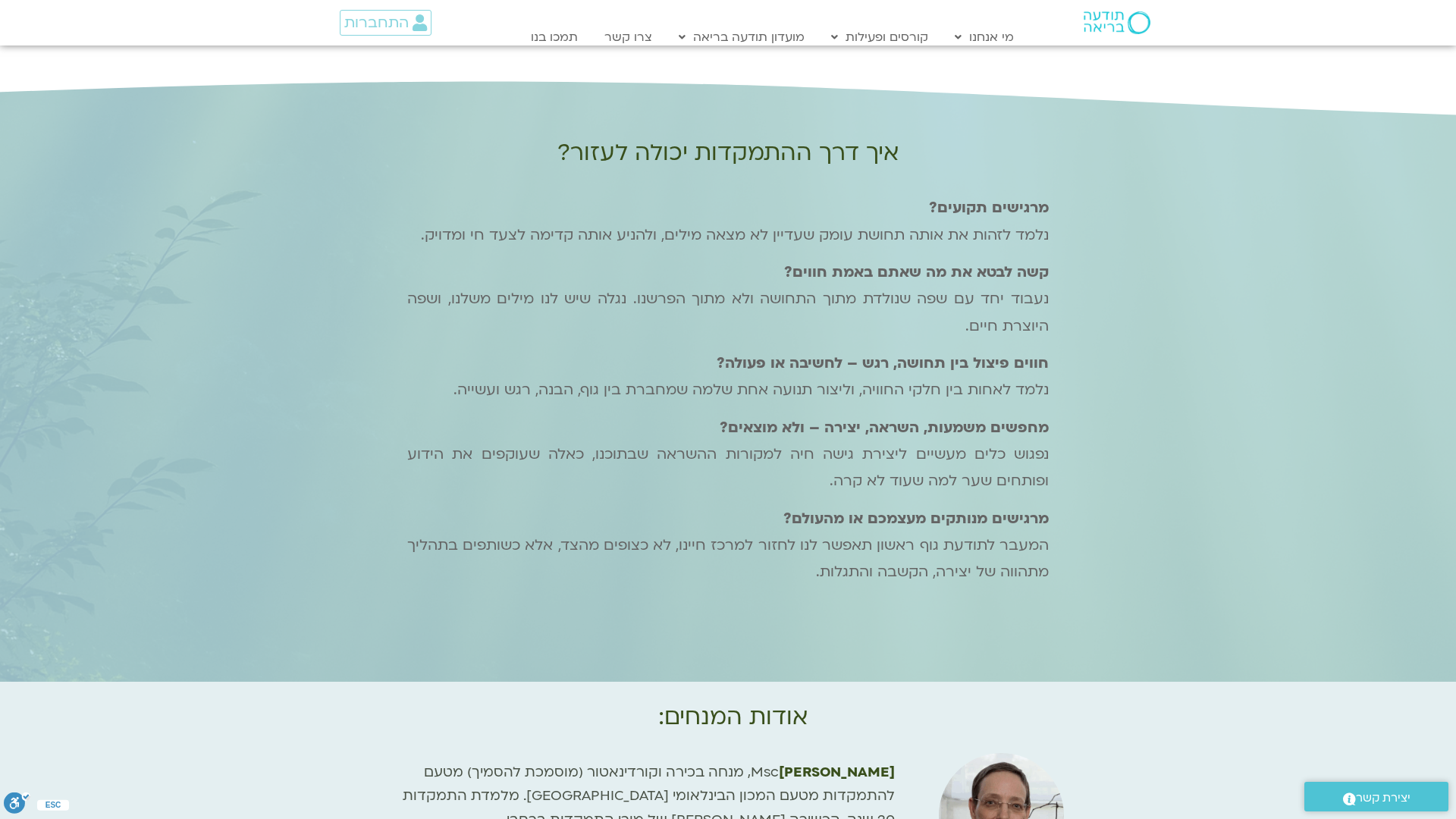
scroll to position [3923, 0]
